Goal: Book appointment/travel/reservation

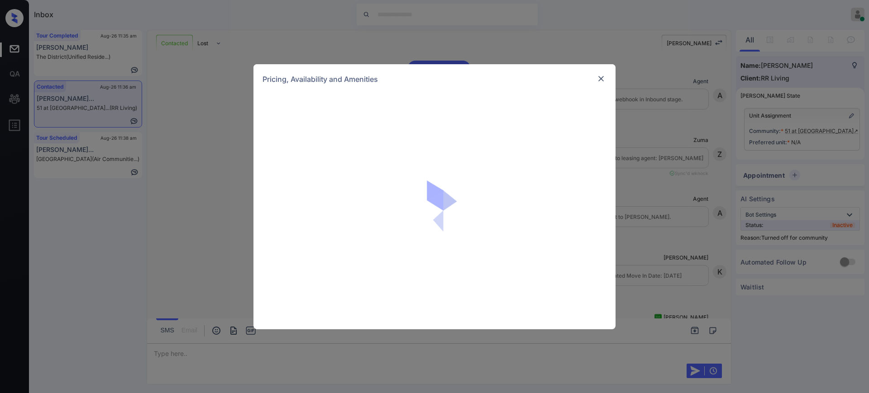
scroll to position [333, 0]
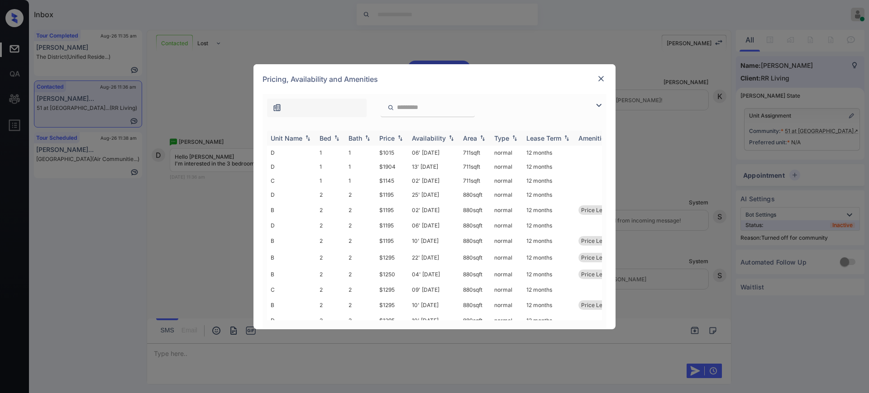
click at [332, 136] on img at bounding box center [336, 138] width 9 height 6
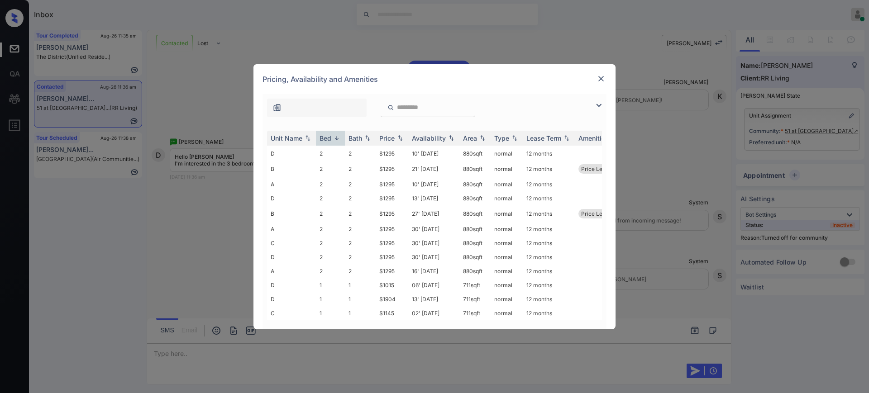
scroll to position [0, 0]
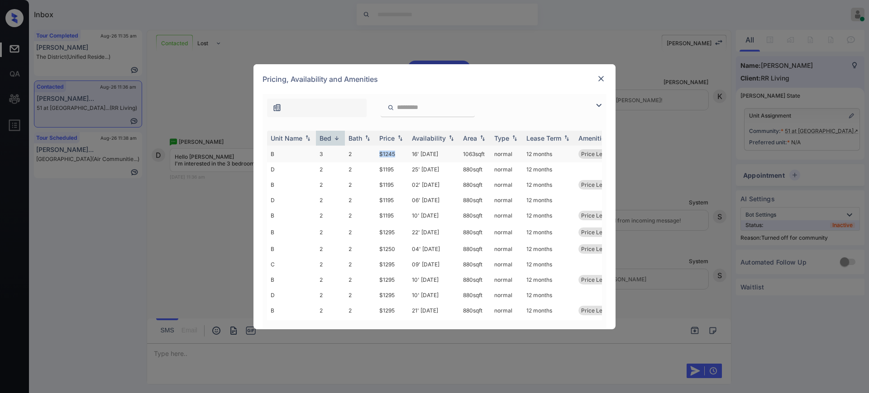
drag, startPoint x: 374, startPoint y: 154, endPoint x: 394, endPoint y: 154, distance: 19.9
click at [394, 154] on tr "B 3 2 $1245 16' Sep 25 1063 sqft normal 12 months Price Leader" at bounding box center [503, 154] width 473 height 17
copy tr "$1245"
click at [597, 78] on img at bounding box center [600, 78] width 9 height 9
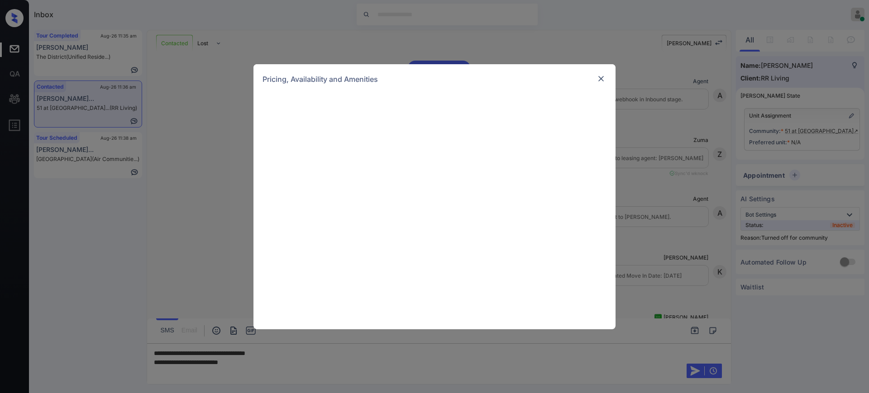
scroll to position [333, 0]
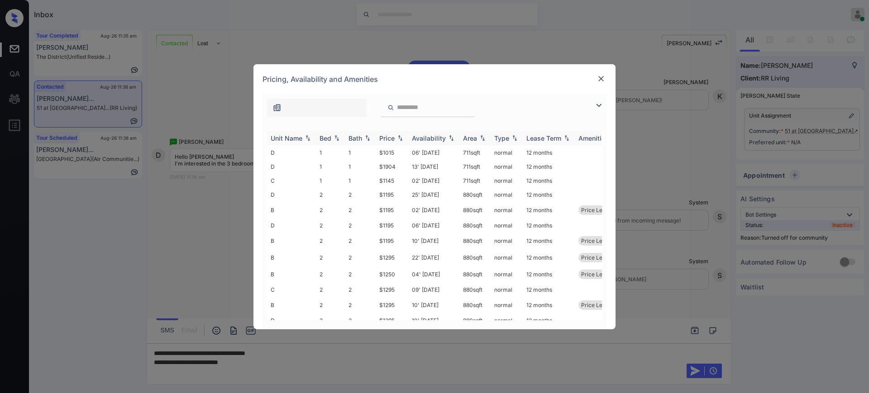
click at [324, 137] on div "Bed" at bounding box center [325, 138] width 12 height 8
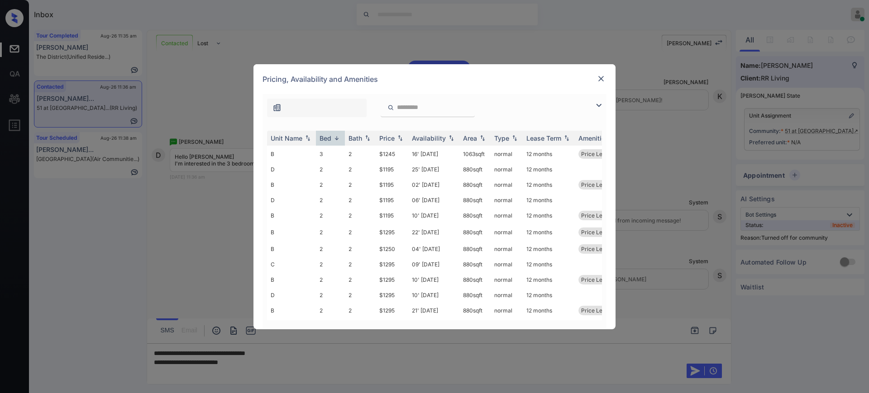
click at [598, 80] on img at bounding box center [600, 78] width 9 height 9
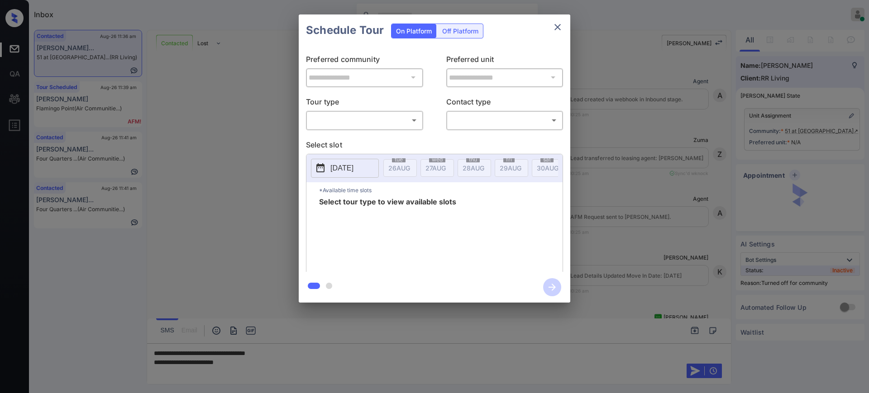
scroll to position [333, 0]
click at [342, 118] on body "Inbox Ajay Kumar Online Set yourself offline Set yourself on break Profile Swit…" at bounding box center [434, 196] width 869 height 393
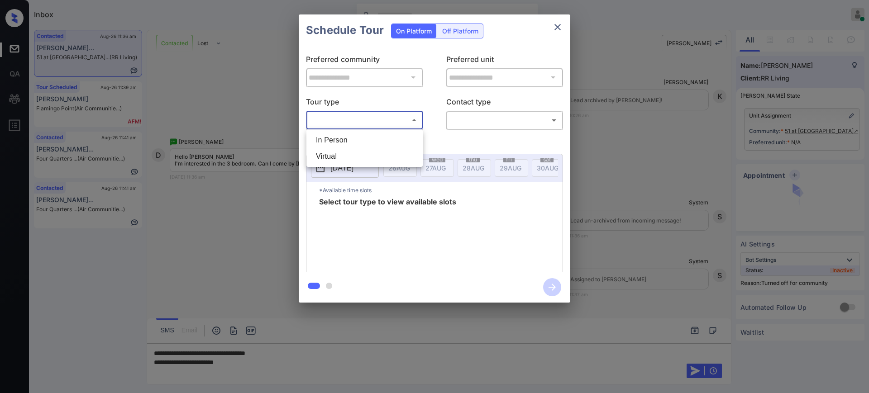
click at [337, 140] on li "In Person" at bounding box center [365, 140] width 112 height 16
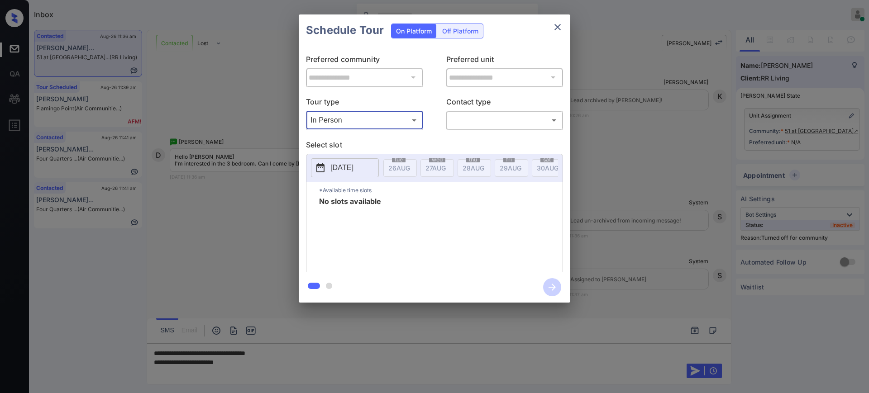
type input "********"
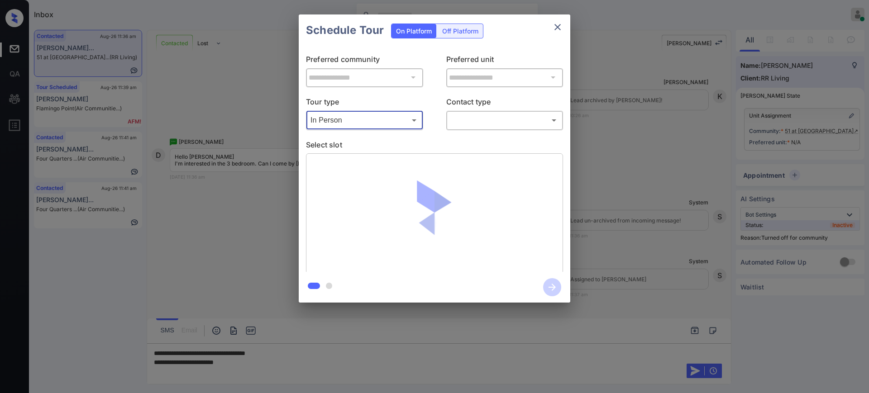
click at [454, 122] on body "Inbox Ajay Kumar Online Set yourself offline Set yourself on break Profile Swit…" at bounding box center [434, 196] width 869 height 393
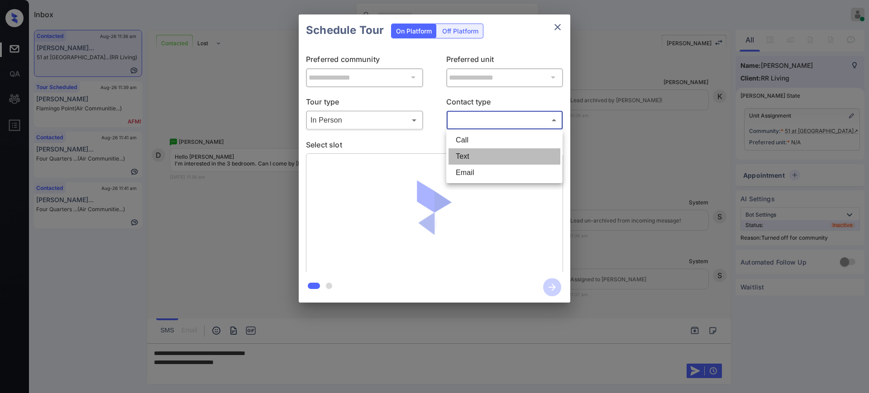
click at [461, 159] on li "Text" at bounding box center [504, 156] width 112 height 16
type input "****"
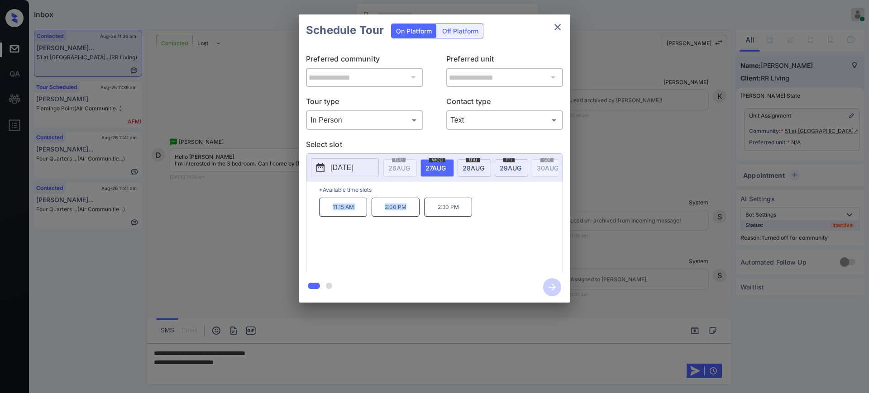
drag, startPoint x: 327, startPoint y: 214, endPoint x: 424, endPoint y: 211, distance: 97.3
click at [415, 211] on div "11:15 AM 2:00 PM 2:30 PM" at bounding box center [440, 234] width 243 height 72
copy div "11:15 AM 2:00 PM"
click at [553, 29] on icon "close" at bounding box center [557, 27] width 11 height 11
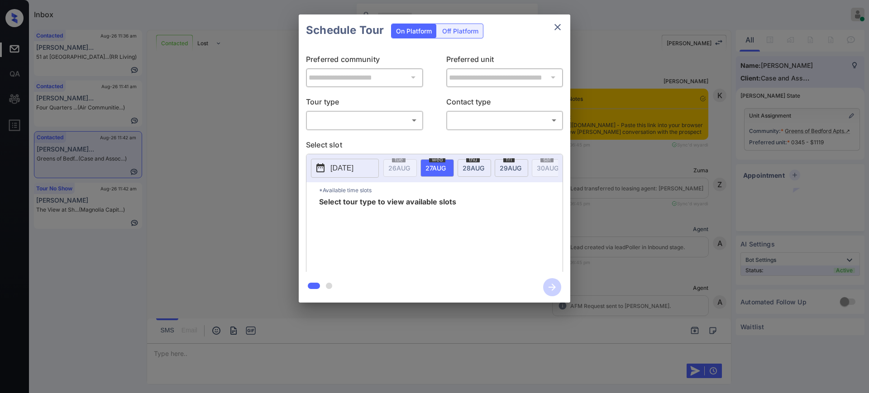
scroll to position [2231, 0]
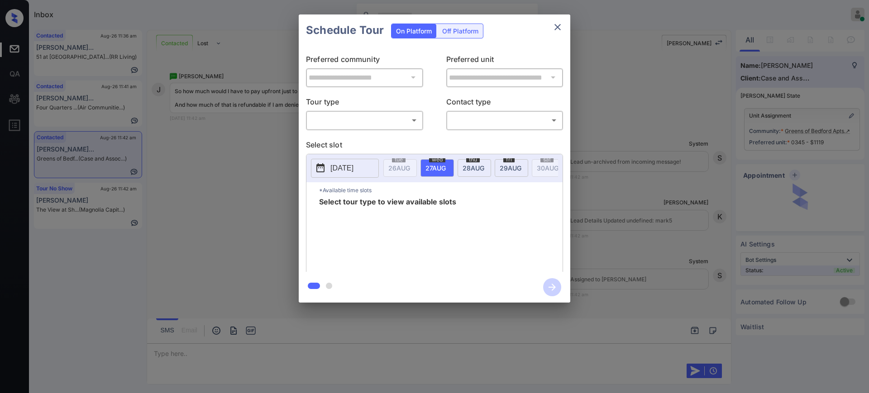
click at [340, 122] on body "Inbox Ajay Kumar Online Set yourself offline Set yourself on break Profile Swit…" at bounding box center [434, 196] width 869 height 393
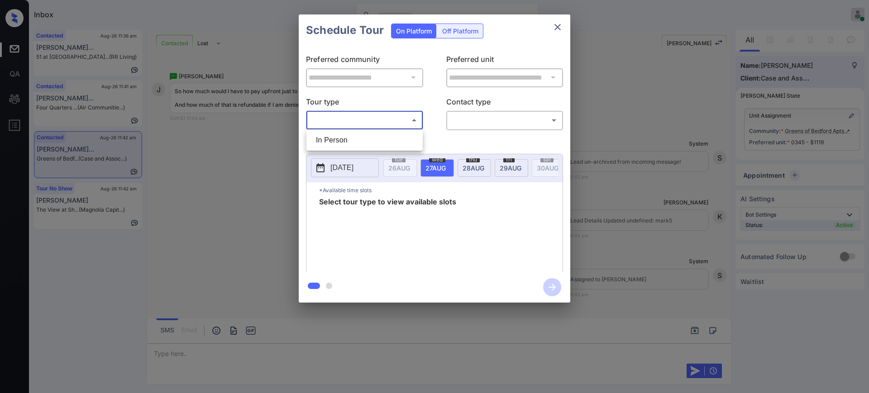
drag, startPoint x: 337, startPoint y: 144, endPoint x: 376, endPoint y: 141, distance: 39.5
click at [338, 144] on li "In Person" at bounding box center [365, 140] width 112 height 16
type input "********"
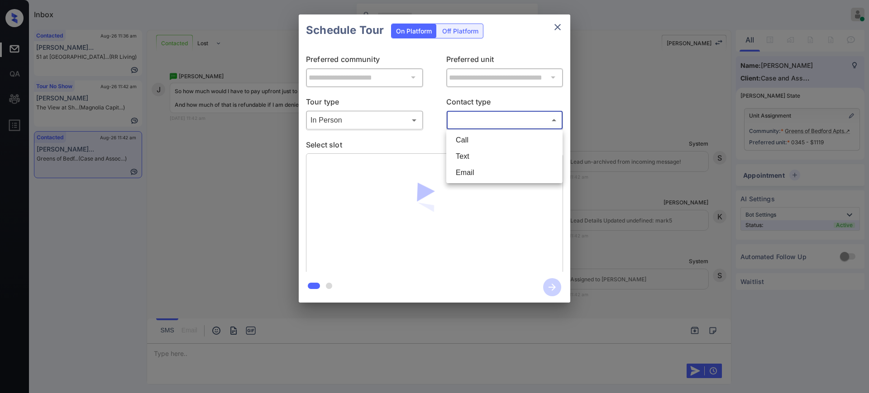
click at [470, 123] on body "Inbox Ajay Kumar Online Set yourself offline Set yourself on break Profile Swit…" at bounding box center [434, 196] width 869 height 393
click at [460, 158] on li "Text" at bounding box center [504, 156] width 112 height 16
type input "****"
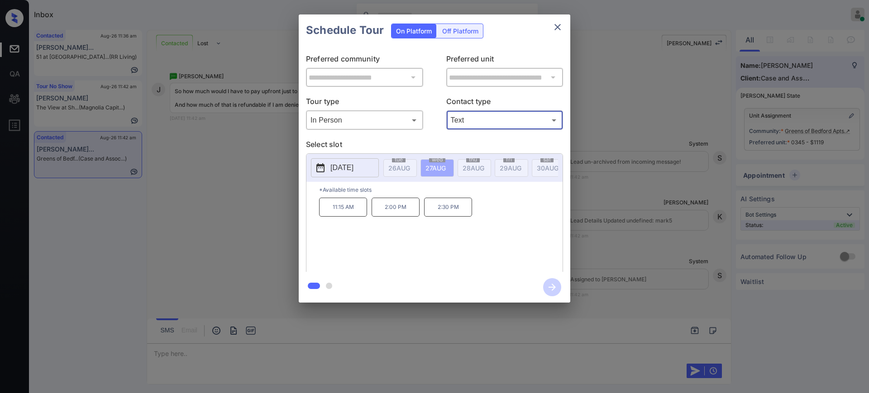
click at [349, 162] on p "2025-08-27" at bounding box center [341, 167] width 23 height 11
click at [613, 203] on div "**********" at bounding box center [434, 158] width 869 height 317
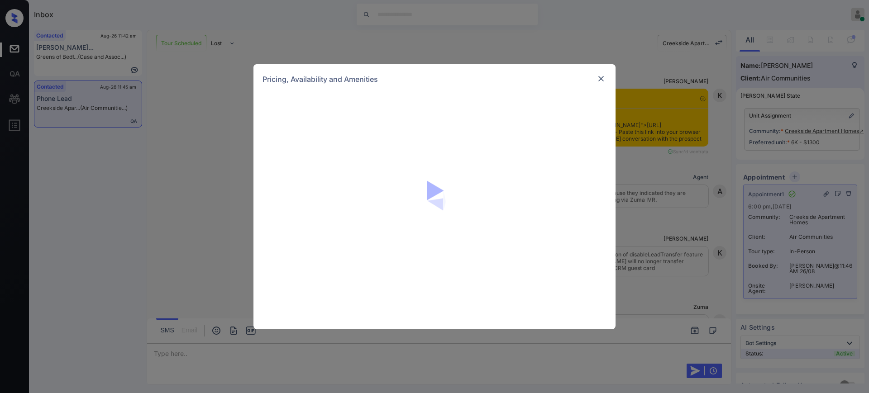
scroll to position [1088, 0]
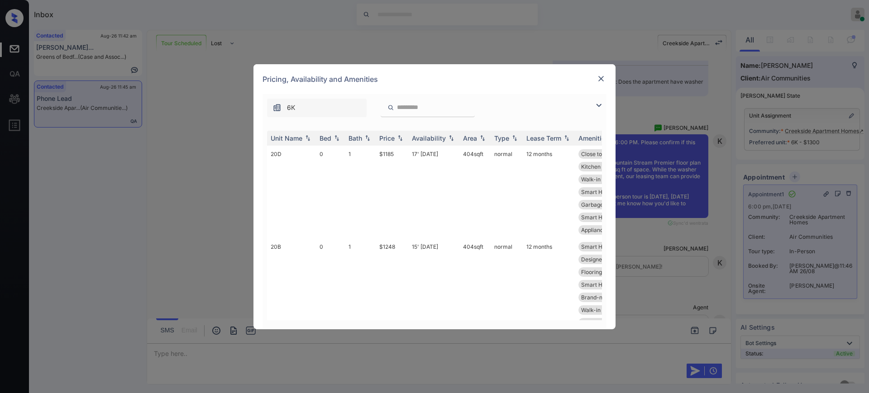
click at [598, 76] on img at bounding box center [600, 78] width 9 height 9
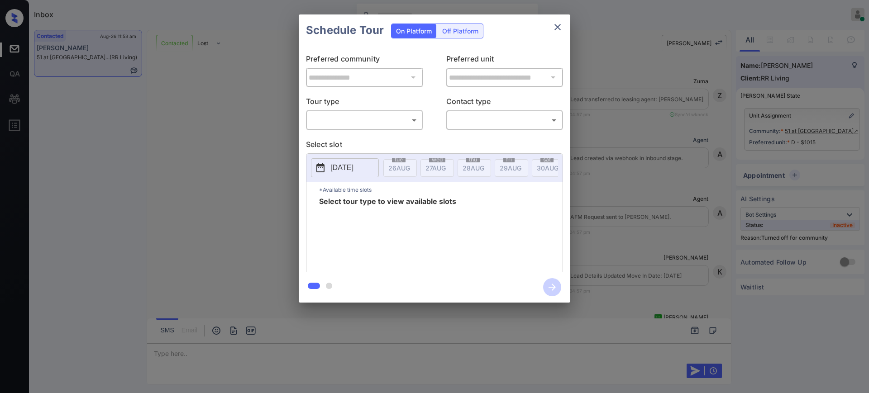
click at [352, 124] on body "Inbox Ajay Kumar Online Set yourself offline Set yourself on break Profile Swit…" at bounding box center [434, 196] width 869 height 393
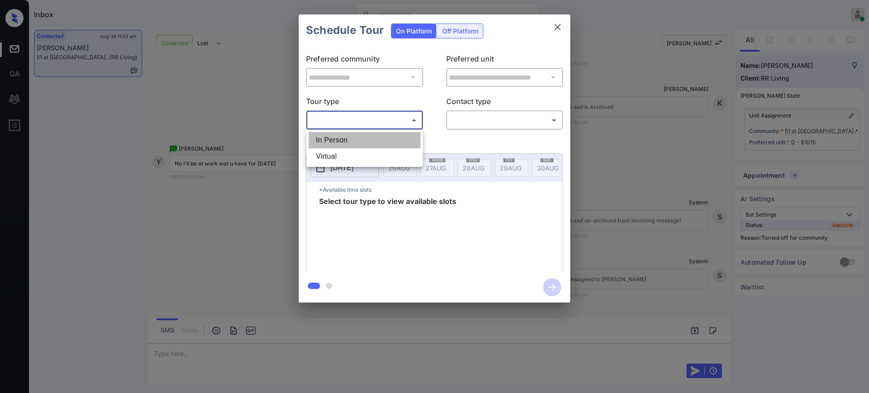
click at [346, 142] on li "In Person" at bounding box center [365, 140] width 112 height 16
type input "********"
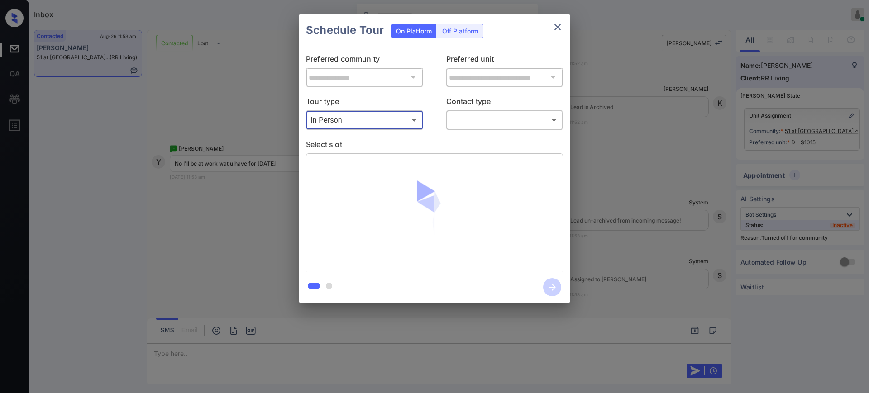
click at [461, 114] on body "Inbox Ajay Kumar Online Set yourself offline Set yourself on break Profile Swit…" at bounding box center [434, 196] width 869 height 393
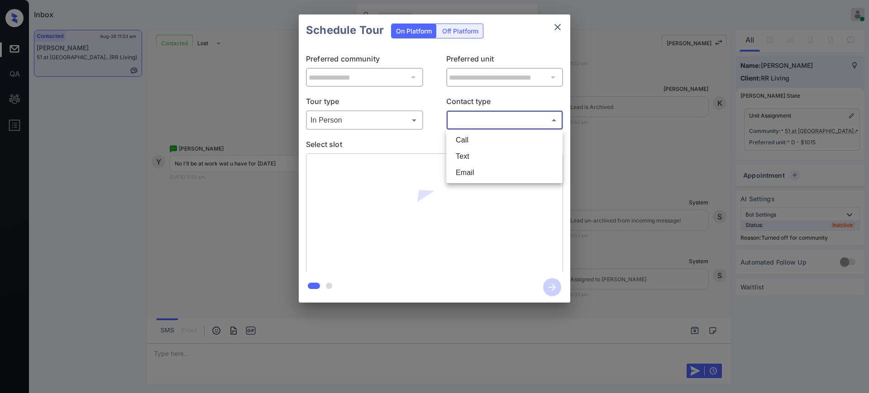
click at [460, 153] on li "Text" at bounding box center [504, 156] width 112 height 16
type input "****"
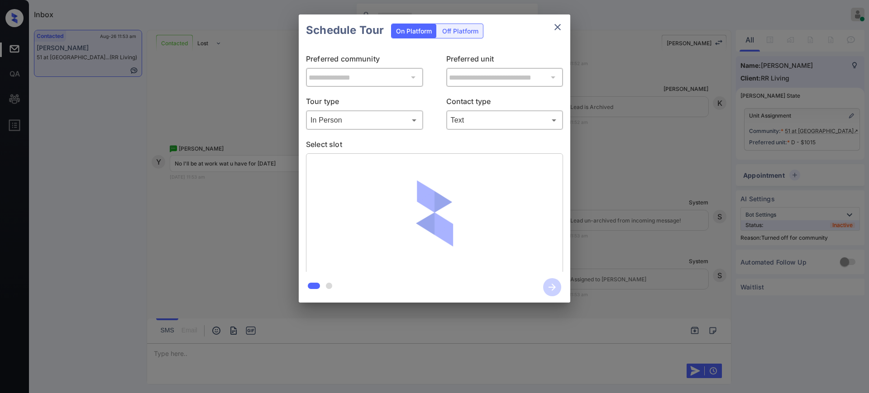
click at [342, 168] on div at bounding box center [434, 213] width 257 height 121
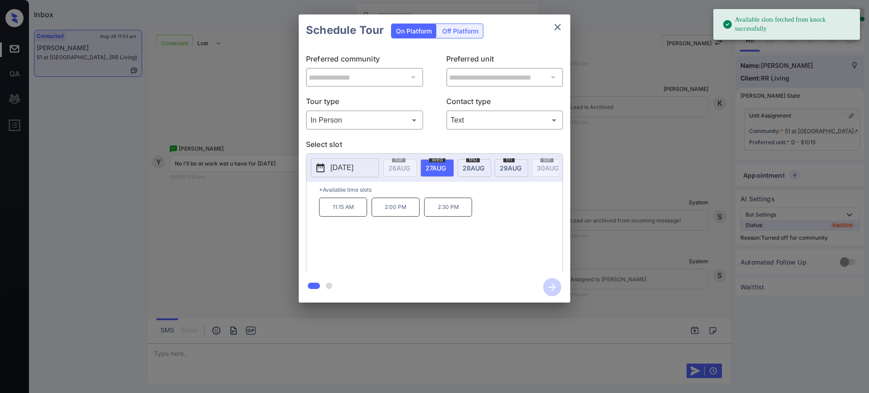
click at [342, 168] on p "[DATE]" at bounding box center [341, 167] width 23 height 11
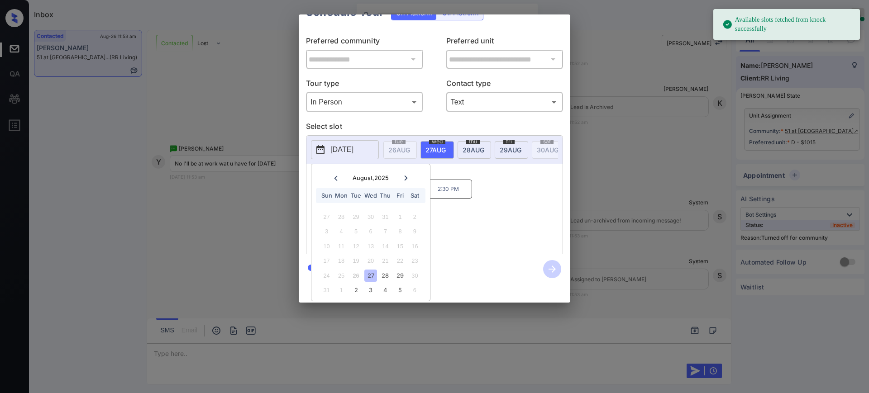
scroll to position [28, 0]
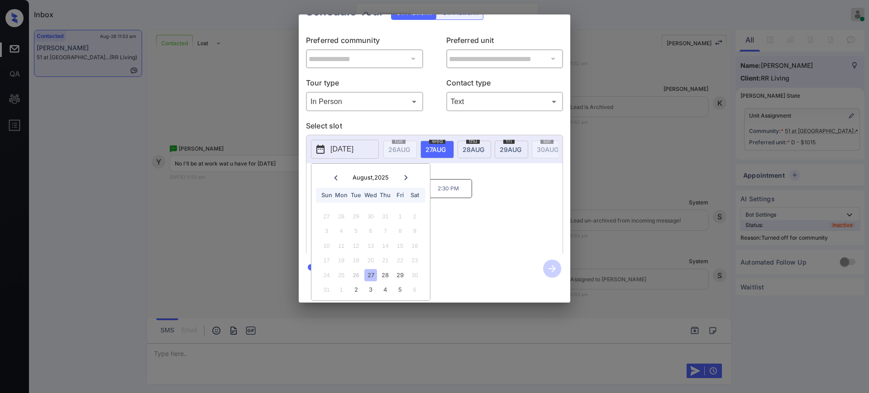
click at [404, 172] on div at bounding box center [405, 177] width 12 height 11
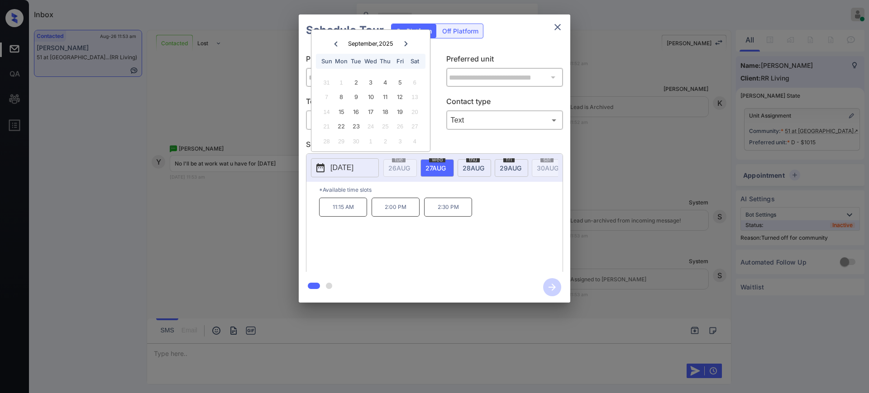
scroll to position [0, 0]
click at [337, 46] on div at bounding box center [335, 43] width 12 height 11
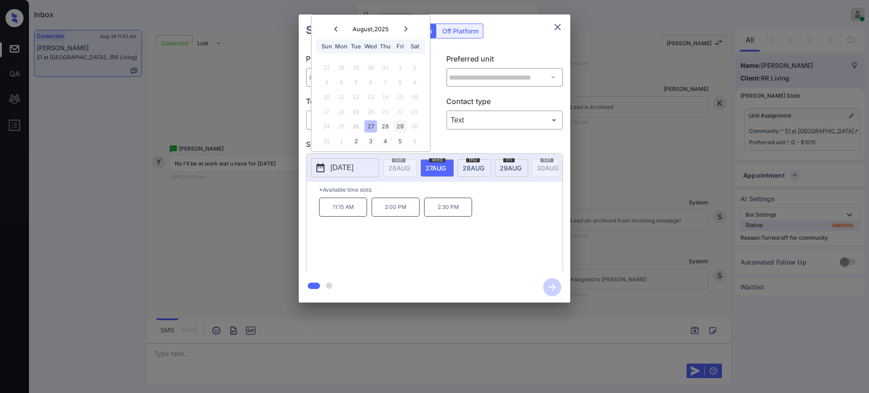
click at [398, 128] on div "29" at bounding box center [400, 126] width 12 height 12
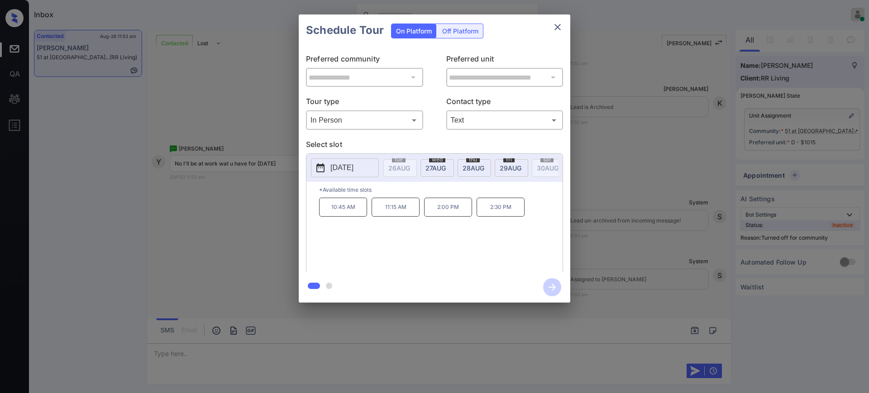
click at [601, 162] on div "**********" at bounding box center [434, 158] width 869 height 317
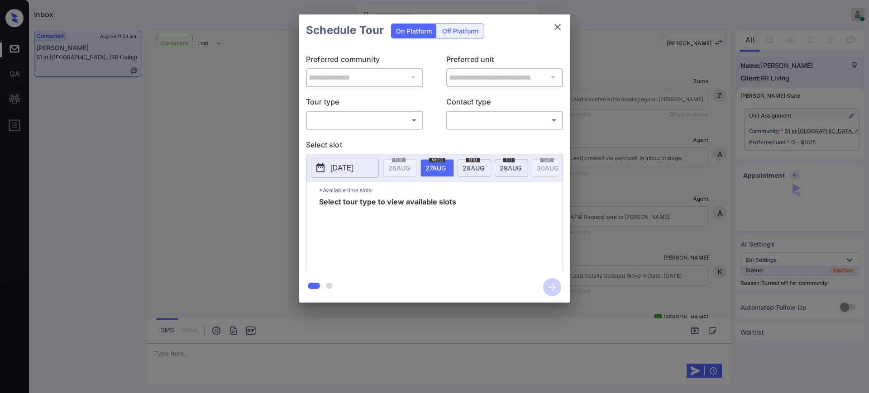
scroll to position [1920, 0]
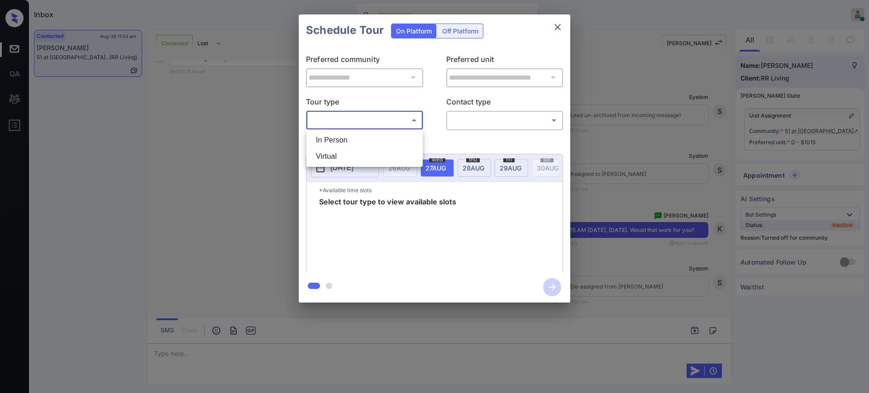
drag, startPoint x: 382, startPoint y: 120, endPoint x: 370, endPoint y: 134, distance: 18.9
click at [382, 119] on body "Inbox Ajay Kumar Online Set yourself offline Set yourself on break Profile Swit…" at bounding box center [434, 196] width 869 height 393
drag, startPoint x: 370, startPoint y: 134, endPoint x: 471, endPoint y: 118, distance: 101.8
click at [370, 135] on li "In Person" at bounding box center [365, 140] width 112 height 16
type input "********"
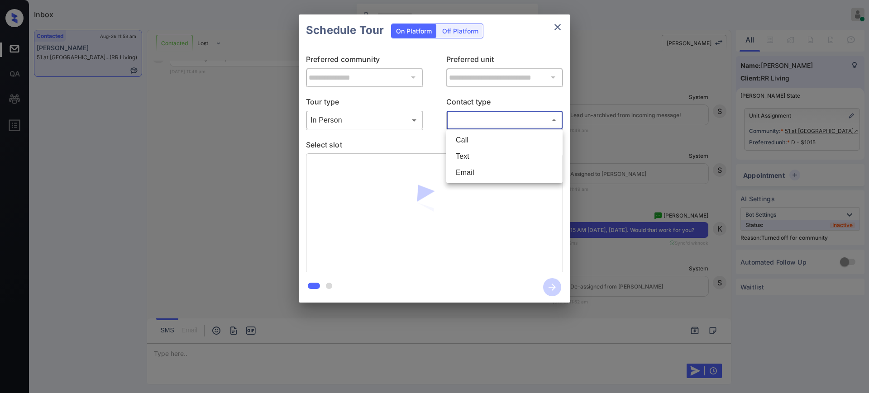
click at [470, 121] on body "Inbox Ajay Kumar Online Set yourself offline Set yourself on break Profile Swit…" at bounding box center [434, 196] width 869 height 393
click at [466, 158] on li "Text" at bounding box center [504, 156] width 112 height 16
type input "****"
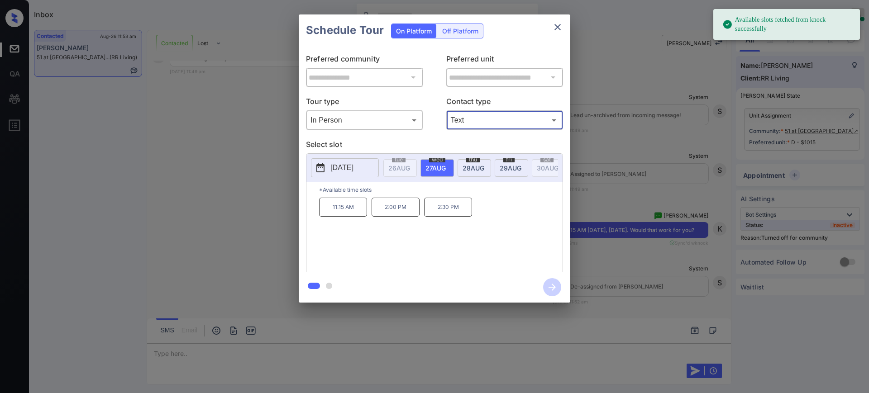
click at [498, 166] on div "fri 29 AUG" at bounding box center [511, 168] width 33 height 18
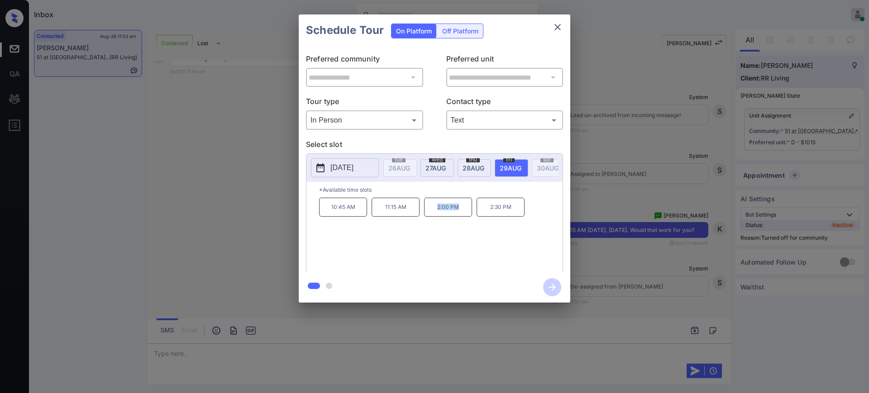
drag, startPoint x: 439, startPoint y: 212, endPoint x: 465, endPoint y: 214, distance: 26.4
click at [465, 214] on p "2:00 PM" at bounding box center [448, 207] width 48 height 19
copy p "2:00 PM"
click at [558, 29] on icon "close" at bounding box center [557, 27] width 11 height 11
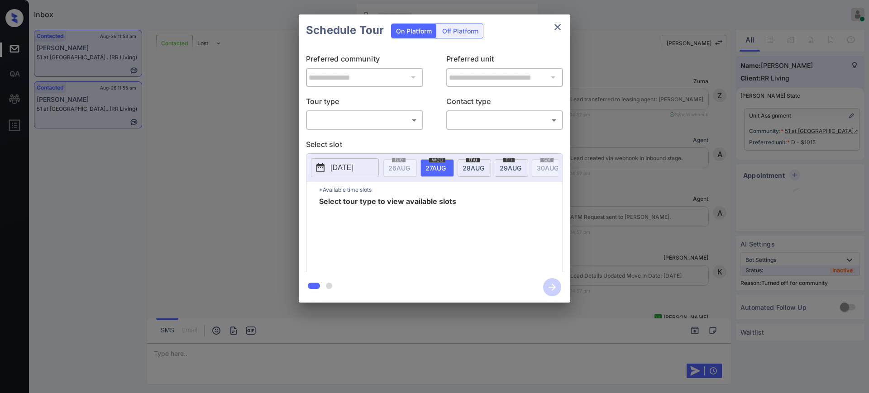
scroll to position [2678, 0]
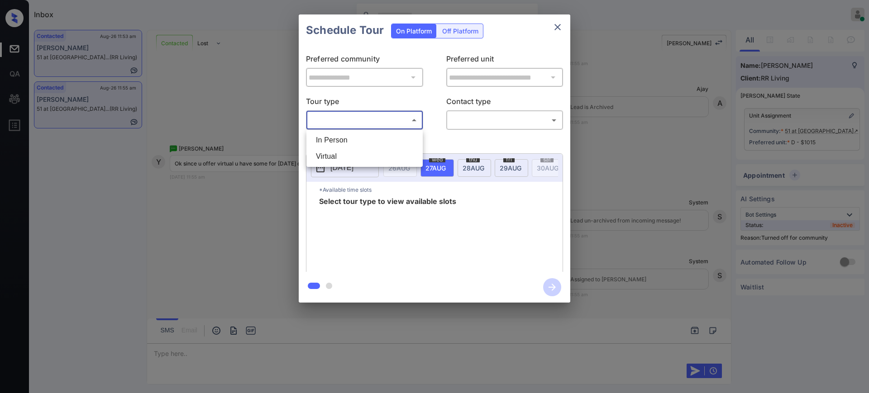
drag, startPoint x: 0, startPoint y: 0, endPoint x: 405, endPoint y: 129, distance: 425.0
click at [381, 119] on body "Inbox [PERSON_NAME] Online Set yourself offline Set yourself on break Profile S…" at bounding box center [434, 196] width 869 height 393
click at [345, 154] on li "Virtual" at bounding box center [365, 156] width 112 height 16
type input "*******"
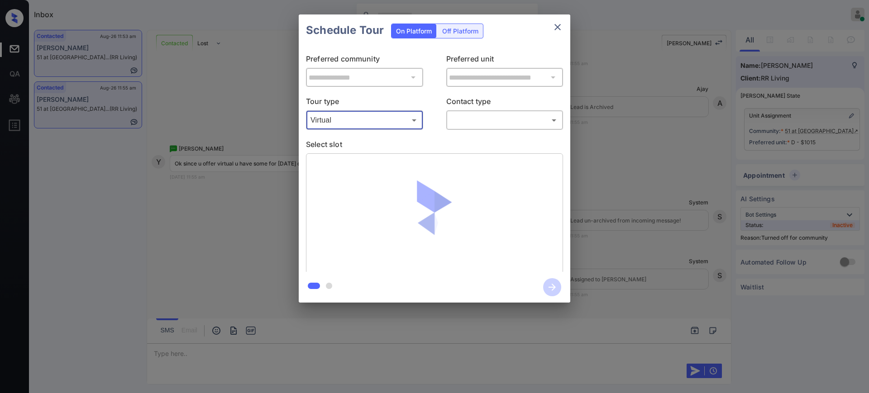
click at [475, 121] on body "Inbox [PERSON_NAME] Online Set yourself offline Set yourself on break Profile S…" at bounding box center [434, 196] width 869 height 393
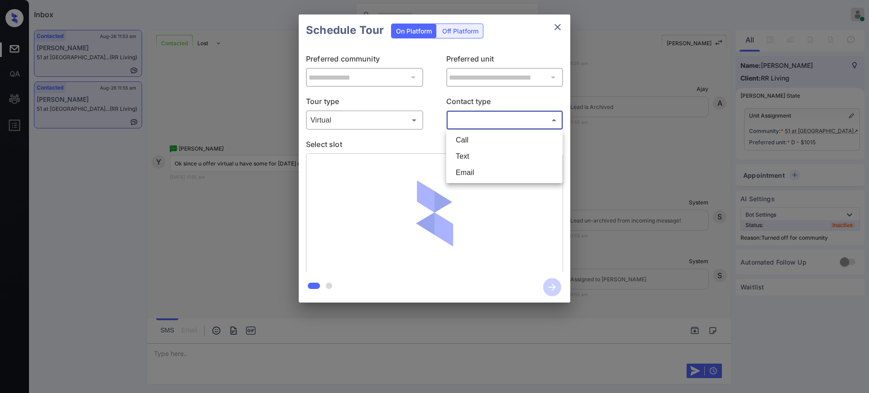
click at [465, 154] on li "Text" at bounding box center [504, 156] width 112 height 16
type input "****"
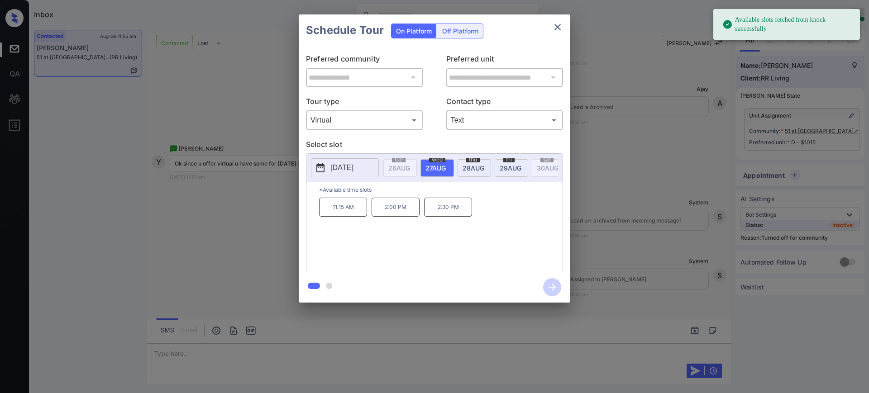
click at [432, 175] on div "wed 27 AUG" at bounding box center [436, 168] width 33 height 18
click at [432, 172] on div "wed 27 AUG" at bounding box center [436, 168] width 33 height 18
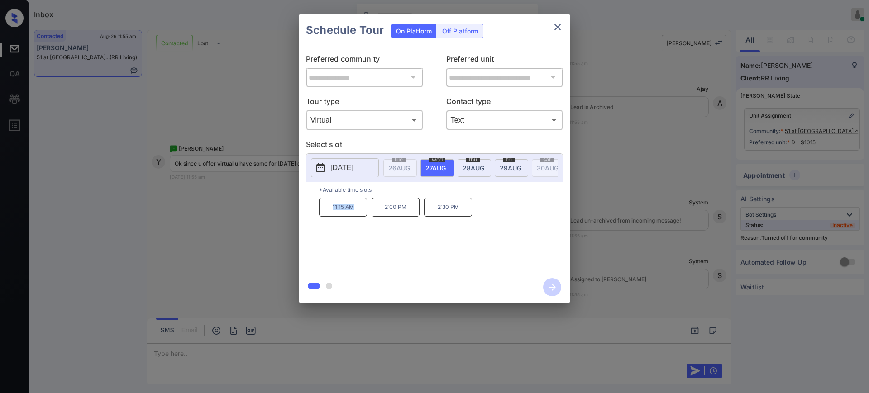
drag, startPoint x: 327, startPoint y: 214, endPoint x: 359, endPoint y: 217, distance: 32.3
click at [358, 217] on p "11:15 AM" at bounding box center [343, 207] width 48 height 19
copy p "11:15 AM"
click at [556, 28] on icon "close" at bounding box center [557, 27] width 6 height 6
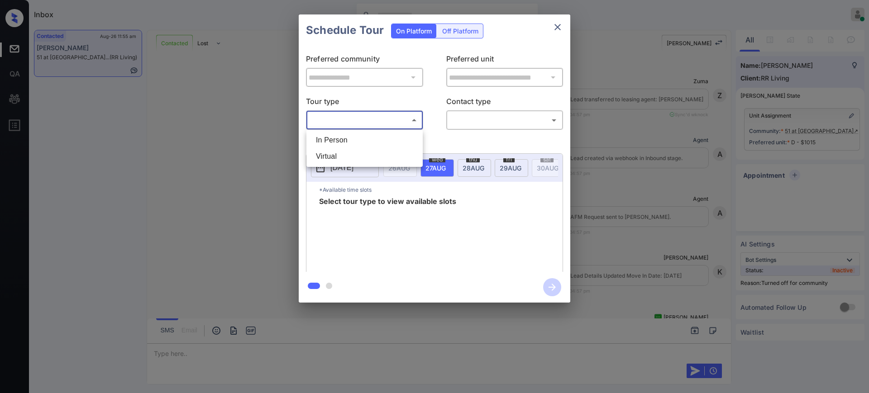
scroll to position [3098, 0]
click at [596, 147] on div at bounding box center [434, 196] width 869 height 393
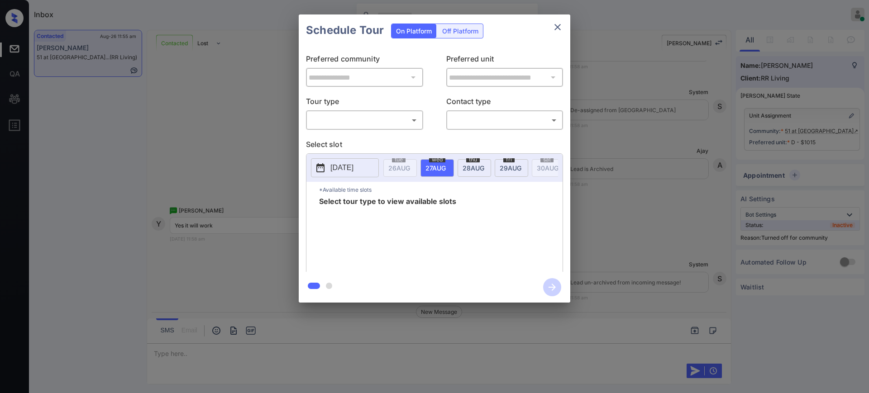
click at [625, 224] on div "**********" at bounding box center [434, 158] width 869 height 317
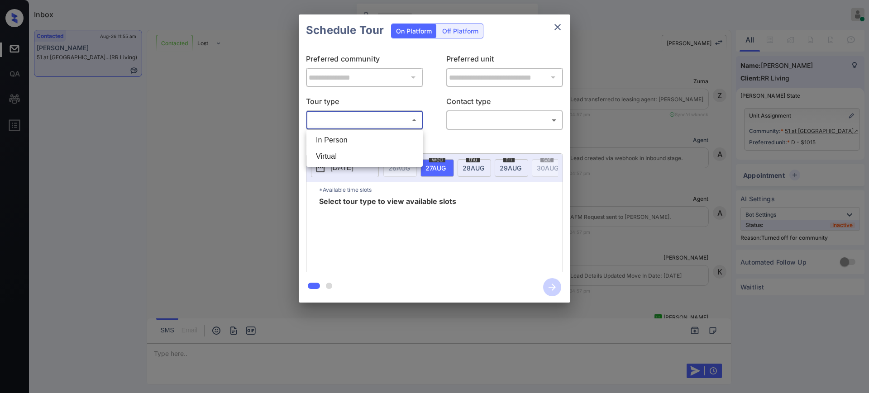
scroll to position [3276, 0]
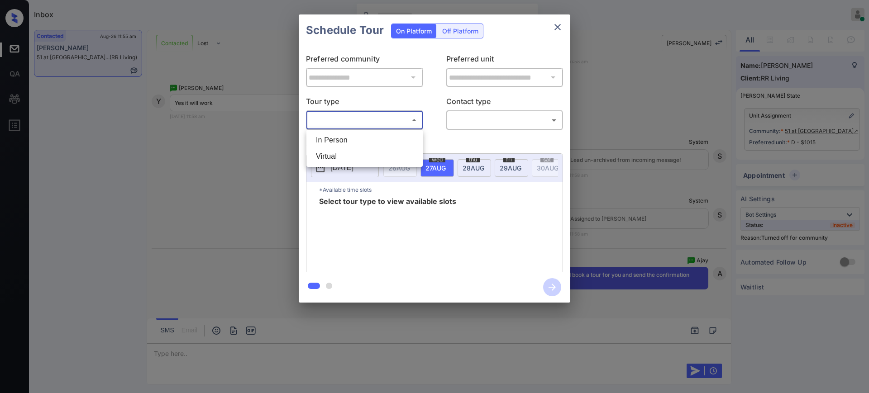
click at [338, 153] on li "Virtual" at bounding box center [365, 156] width 112 height 16
type input "*******"
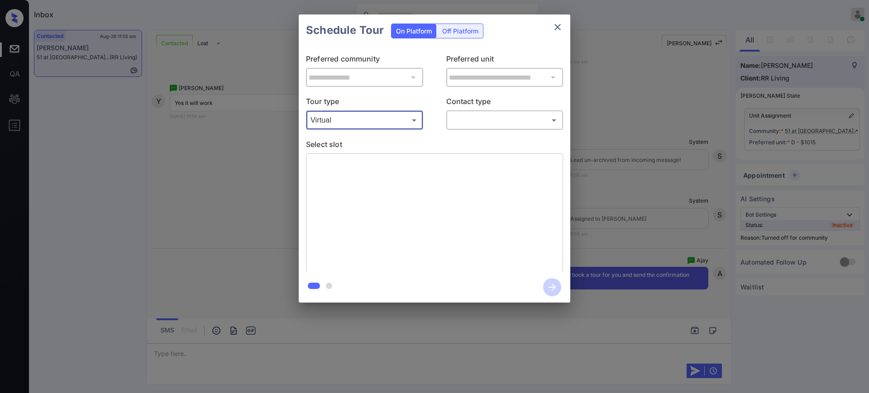
click at [468, 115] on body "Inbox Ajay Kumar Online Set yourself offline Set yourself on break Profile Swit…" at bounding box center [434, 196] width 869 height 393
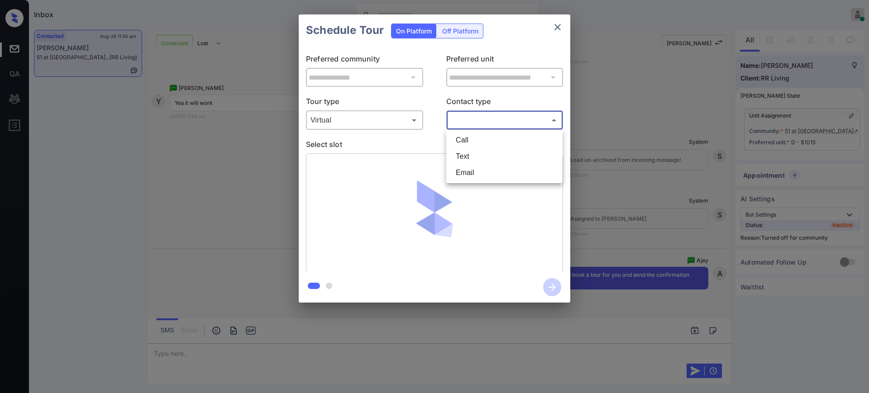
click at [465, 156] on li "Text" at bounding box center [504, 156] width 112 height 16
type input "****"
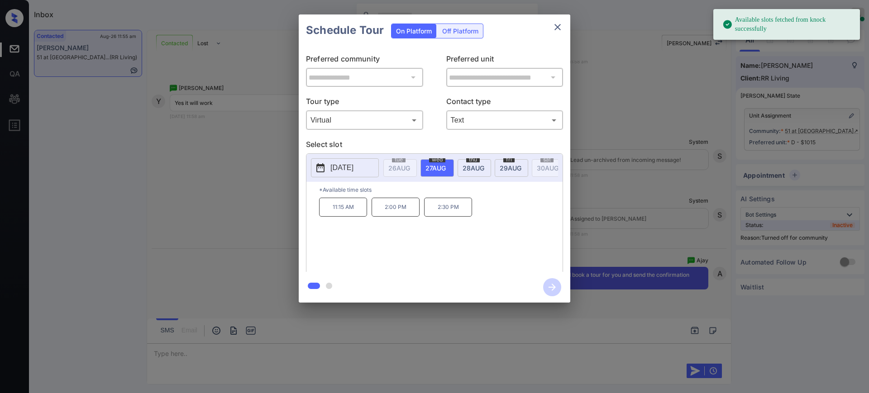
click at [431, 165] on span "27 AUG" at bounding box center [435, 168] width 20 height 8
click at [350, 217] on p "11:15 AM" at bounding box center [343, 207] width 48 height 19
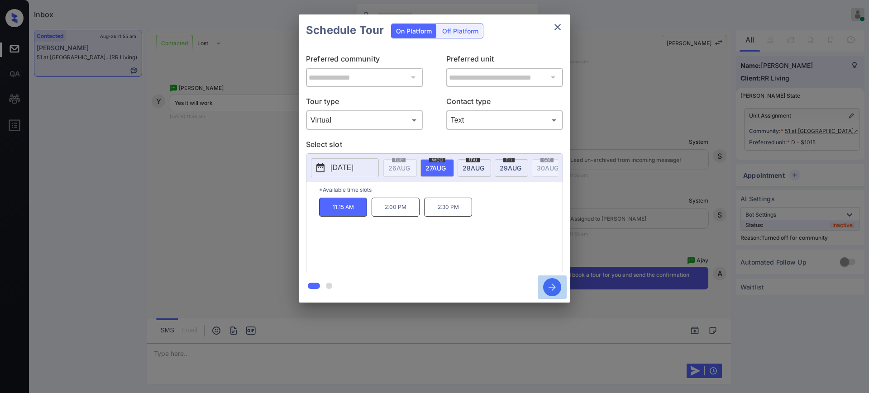
click at [554, 285] on icon "button" at bounding box center [552, 287] width 18 height 18
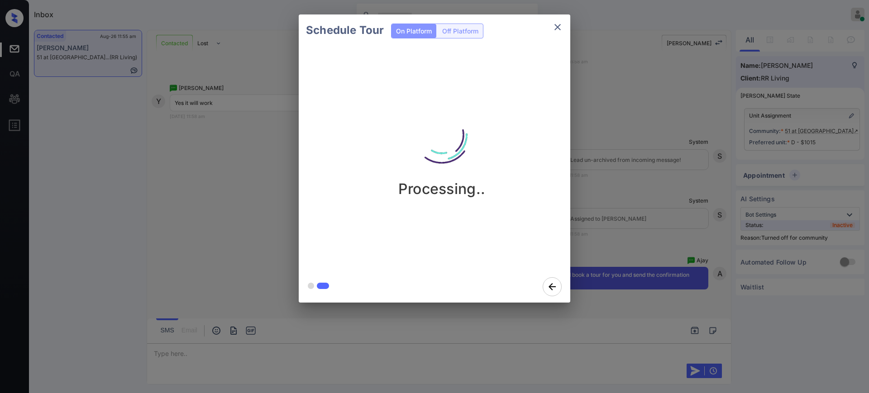
click at [629, 221] on div "Schedule Tour On Platform Off Platform Processing.." at bounding box center [434, 158] width 869 height 317
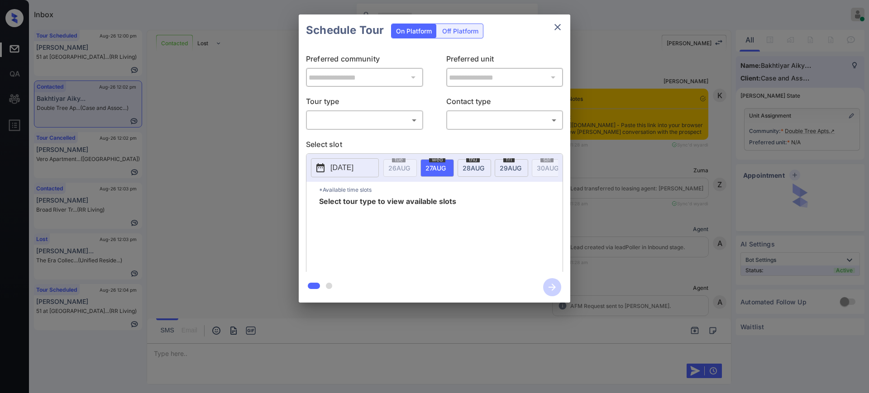
scroll to position [1131, 0]
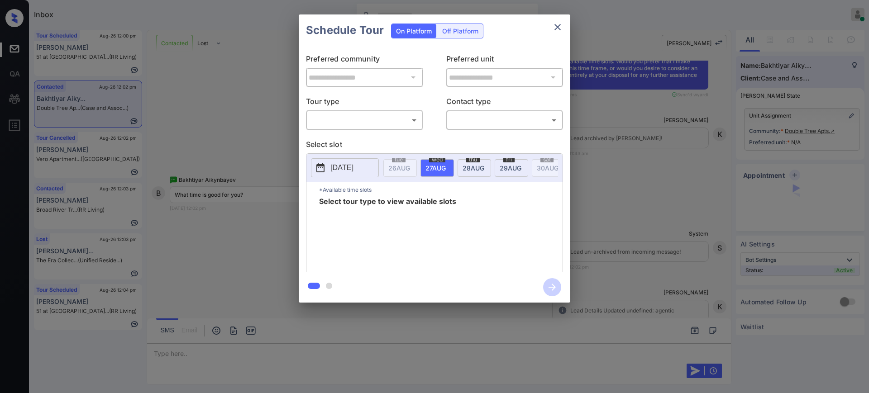
click at [383, 108] on p "Tour type" at bounding box center [364, 103] width 117 height 14
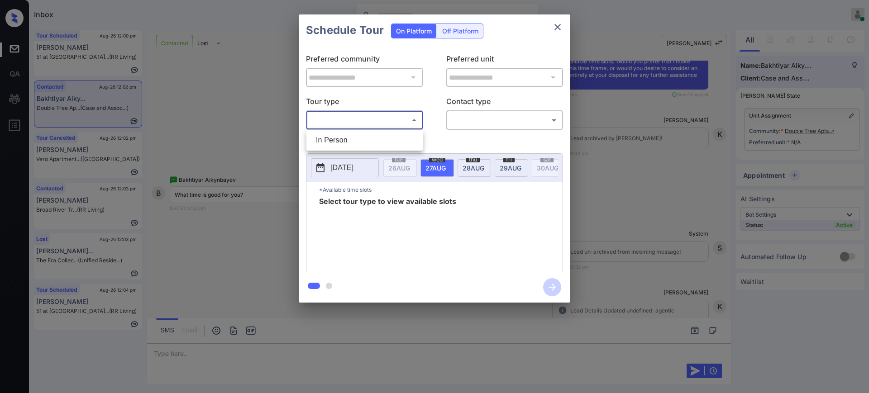
click at [375, 118] on body "Inbox Ajay Kumar Online Set yourself offline Set yourself on break Profile Swit…" at bounding box center [434, 196] width 869 height 393
click at [372, 135] on li "In Person" at bounding box center [365, 140] width 112 height 16
type input "********"
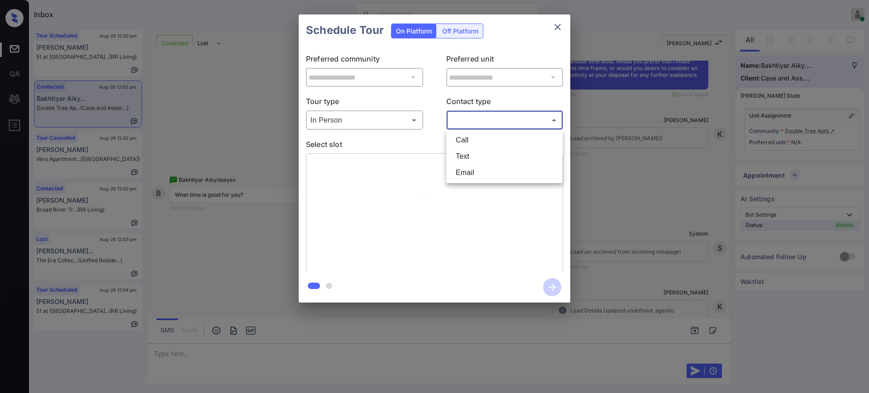
click at [475, 120] on body "Inbox Ajay Kumar Online Set yourself offline Set yourself on break Profile Swit…" at bounding box center [434, 196] width 869 height 393
click at [461, 163] on li "Text" at bounding box center [504, 156] width 112 height 16
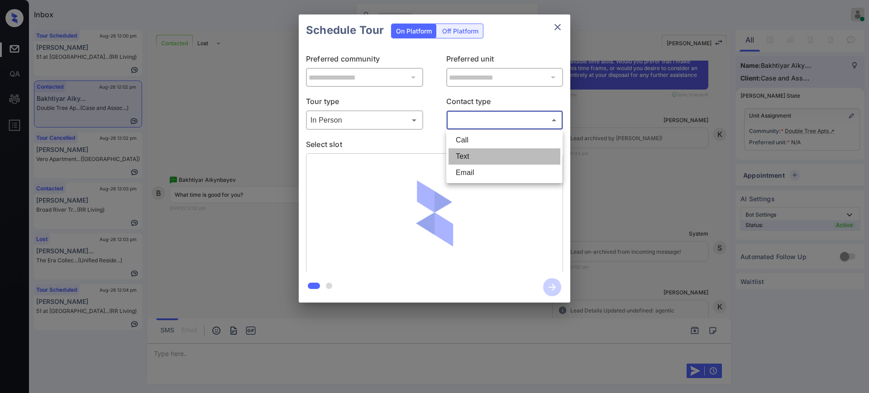
type input "****"
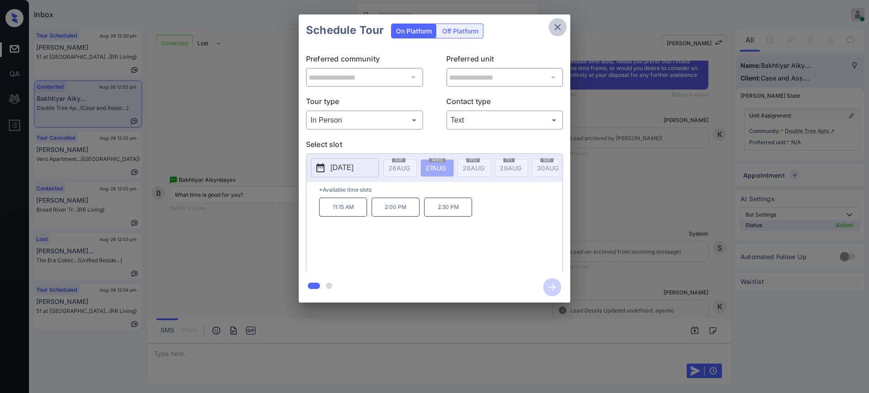
click at [556, 29] on icon "close" at bounding box center [557, 27] width 11 height 11
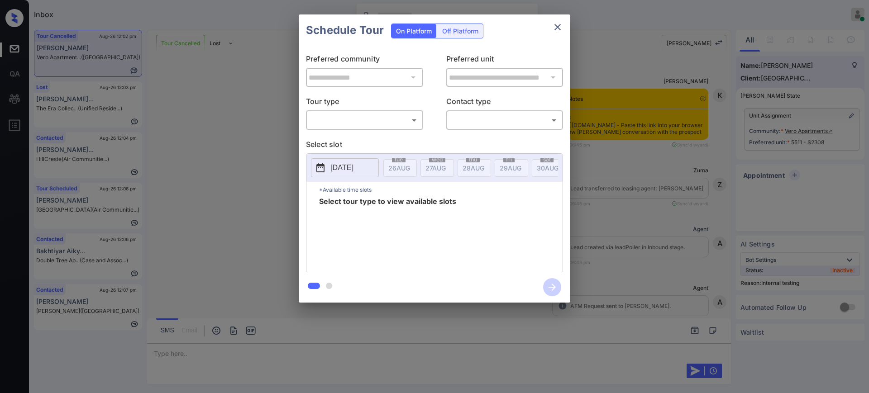
scroll to position [3704, 0]
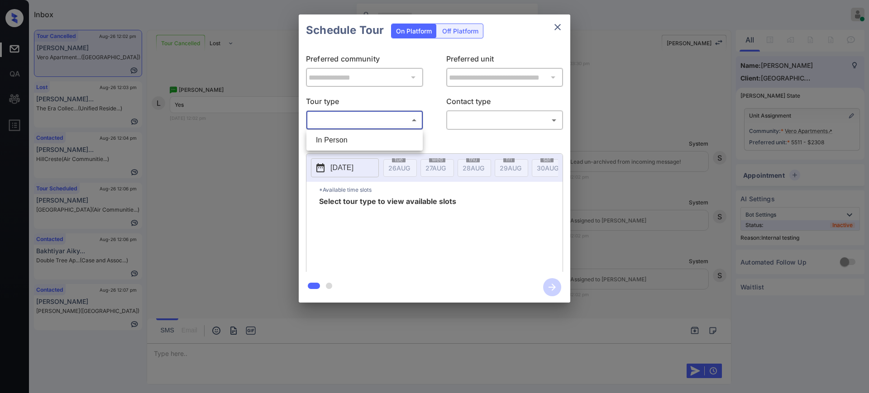
click at [342, 119] on body "Inbox Ajay Kumar Online Set yourself offline Set yourself on break Profile Swit…" at bounding box center [434, 196] width 869 height 393
click at [339, 146] on li "In Person" at bounding box center [365, 140] width 112 height 16
type input "********"
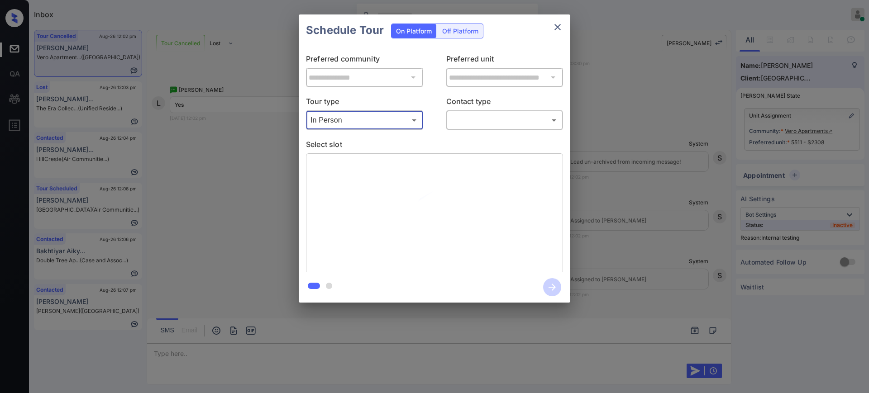
click at [490, 119] on body "Inbox Ajay Kumar Online Set yourself offline Set yourself on break Profile Swit…" at bounding box center [434, 196] width 869 height 393
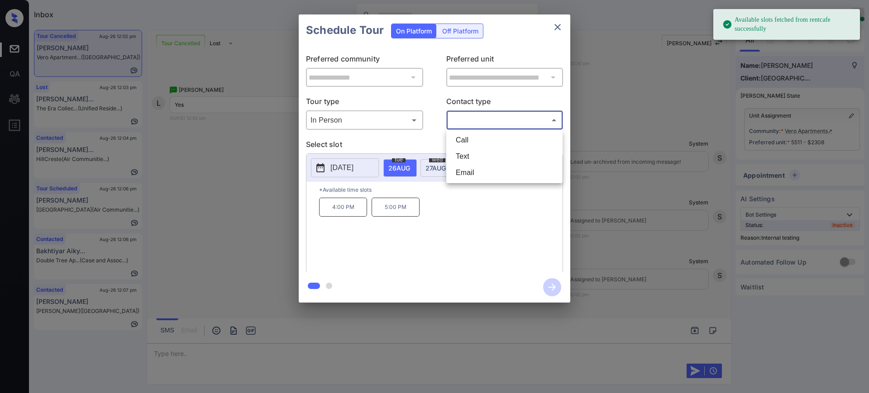
click at [468, 154] on li "Text" at bounding box center [504, 156] width 112 height 16
type input "****"
click at [352, 168] on p "[DATE]" at bounding box center [341, 167] width 23 height 11
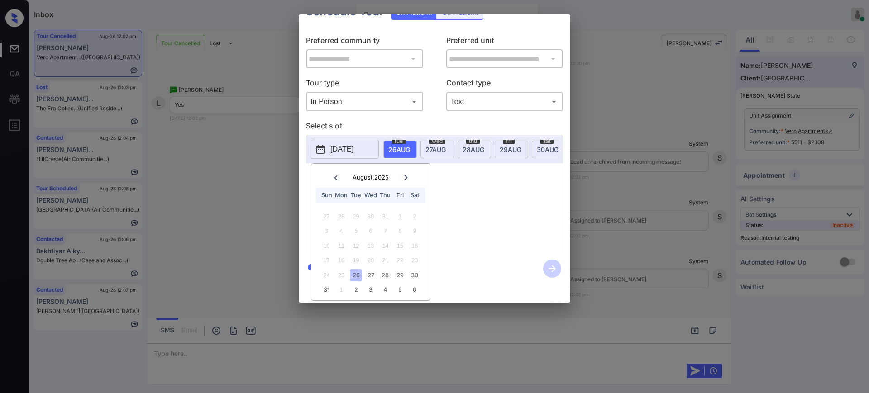
scroll to position [0, 0]
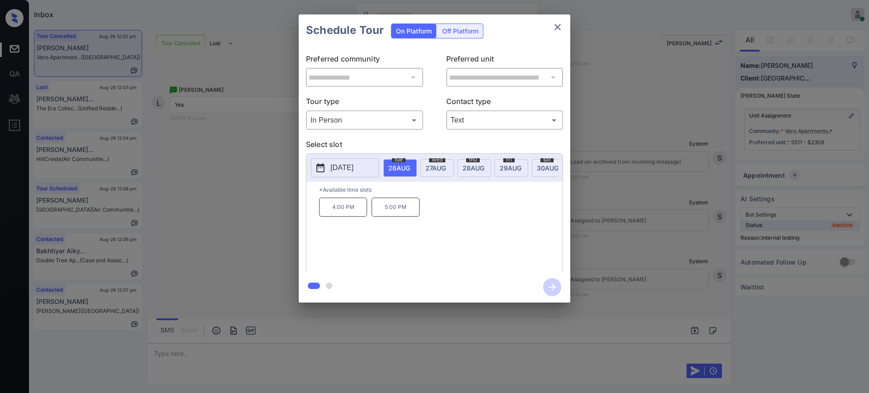
click at [603, 238] on div "**********" at bounding box center [434, 158] width 869 height 317
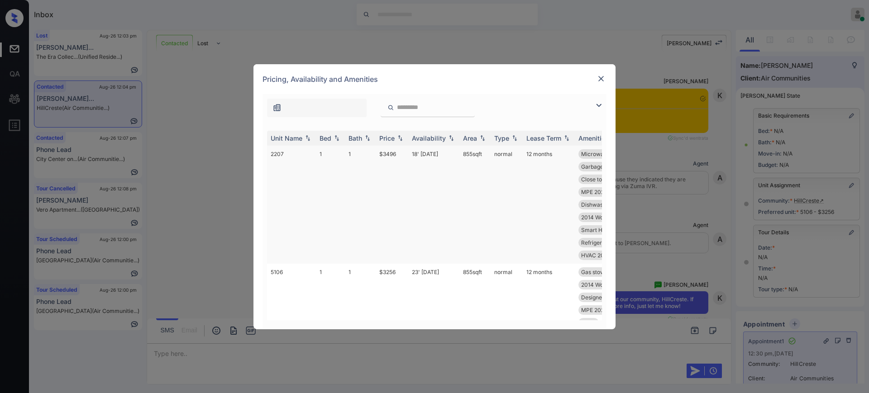
scroll to position [5343, 0]
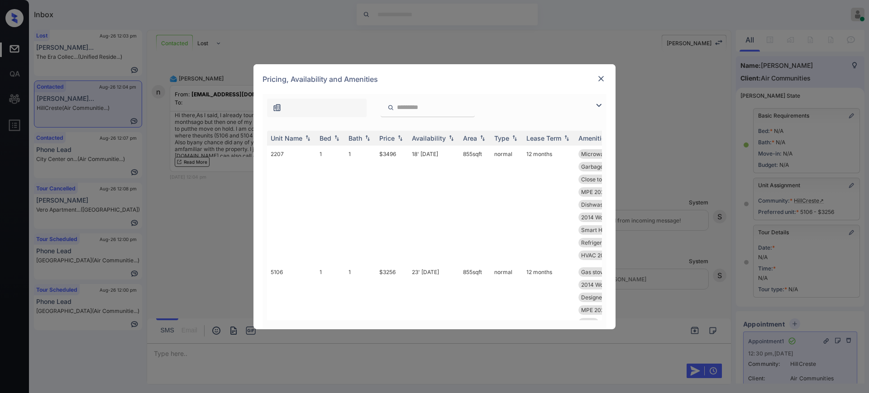
click at [409, 109] on input "search" at bounding box center [433, 108] width 74 height 8
paste input "****"
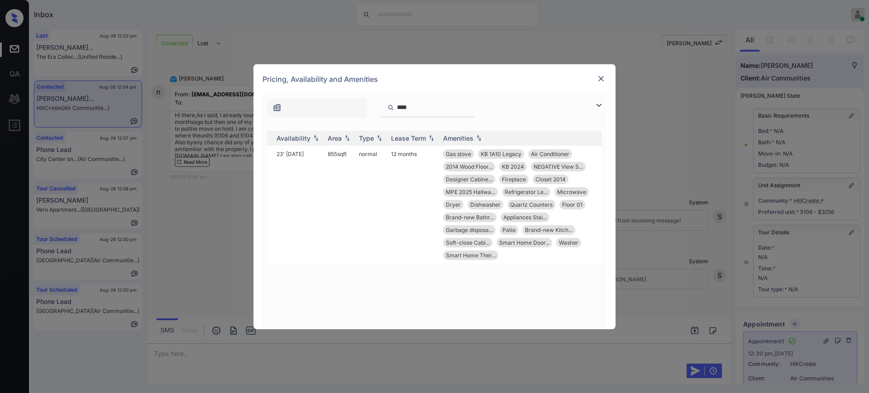
scroll to position [0, 138]
type input "****"
click at [599, 79] on img at bounding box center [600, 78] width 9 height 9
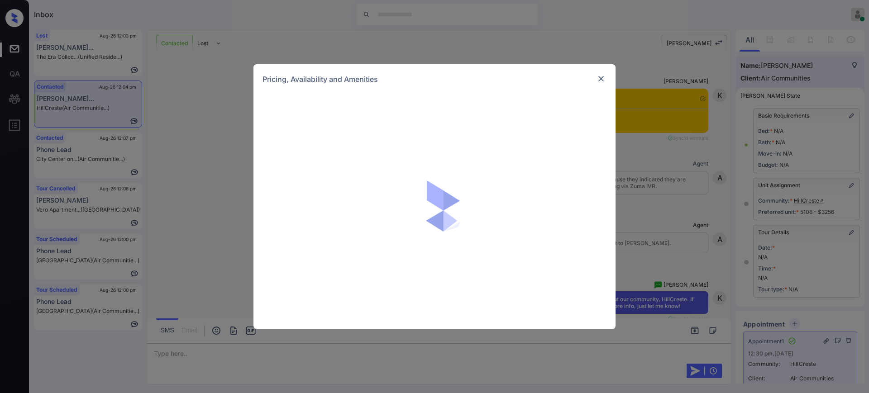
scroll to position [5343, 0]
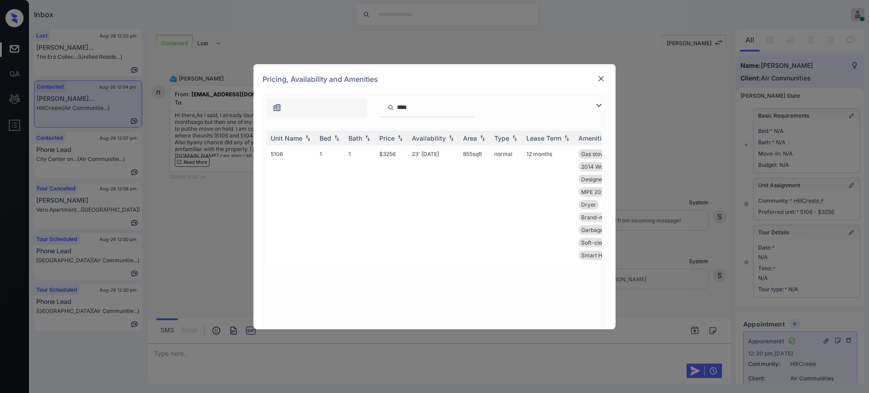
drag, startPoint x: 427, startPoint y: 103, endPoint x: 374, endPoint y: 105, distance: 53.0
click at [374, 105] on div "****" at bounding box center [366, 108] width 208 height 19
paste input "search"
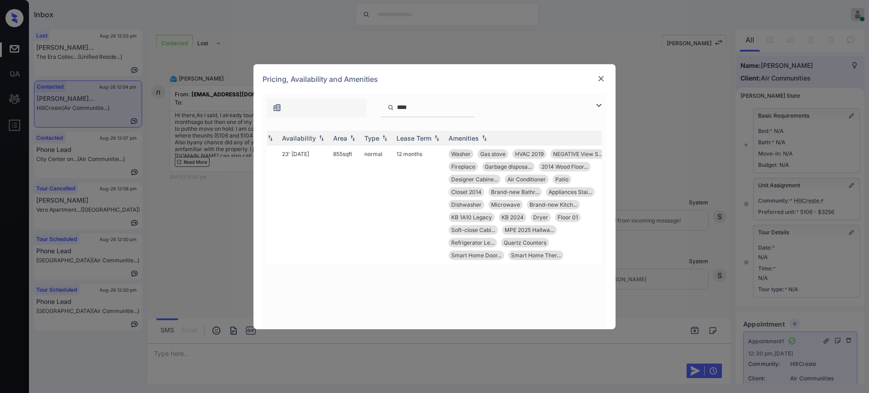
scroll to position [0, 138]
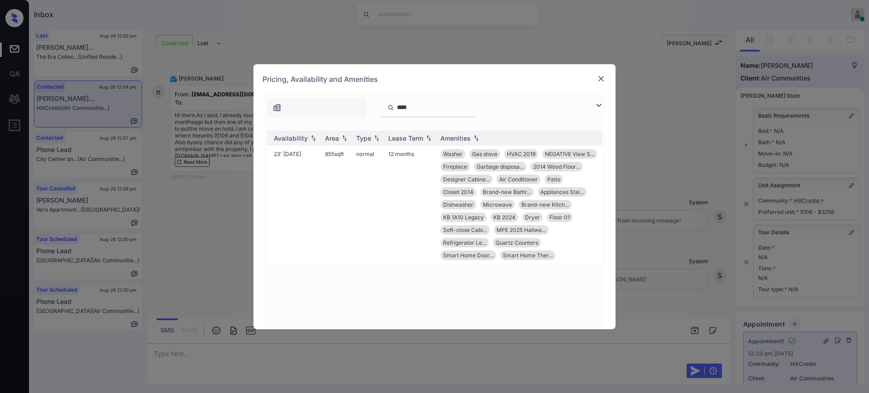
type input "****"
click at [600, 76] on img at bounding box center [600, 78] width 9 height 9
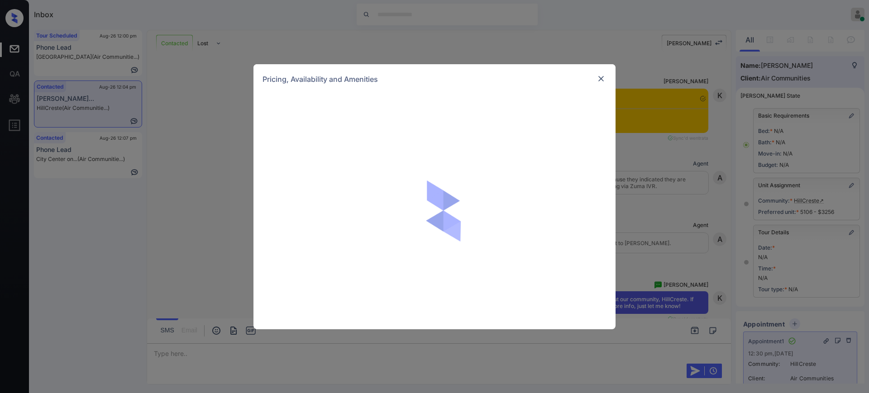
scroll to position [5343, 0]
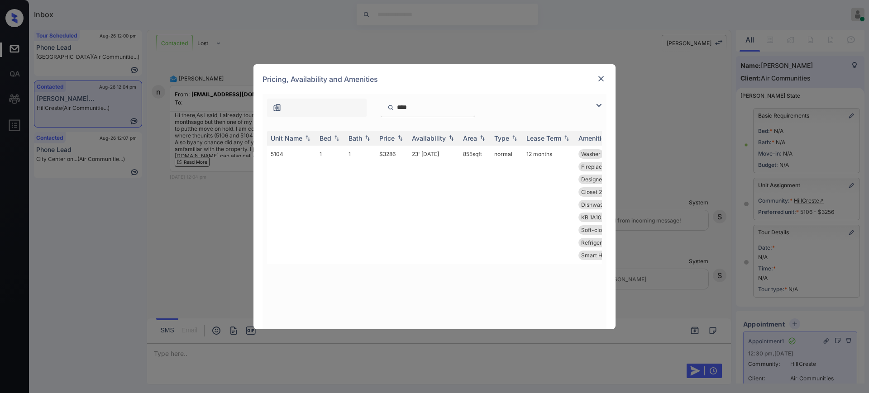
click at [601, 82] on img at bounding box center [600, 78] width 9 height 9
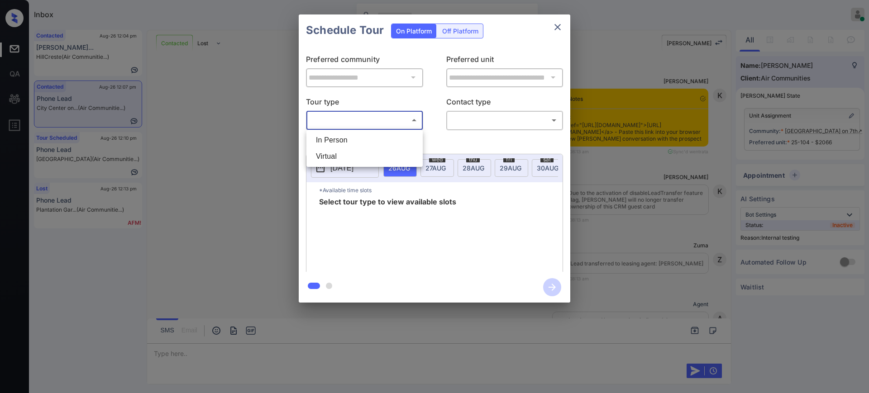
scroll to position [5702, 0]
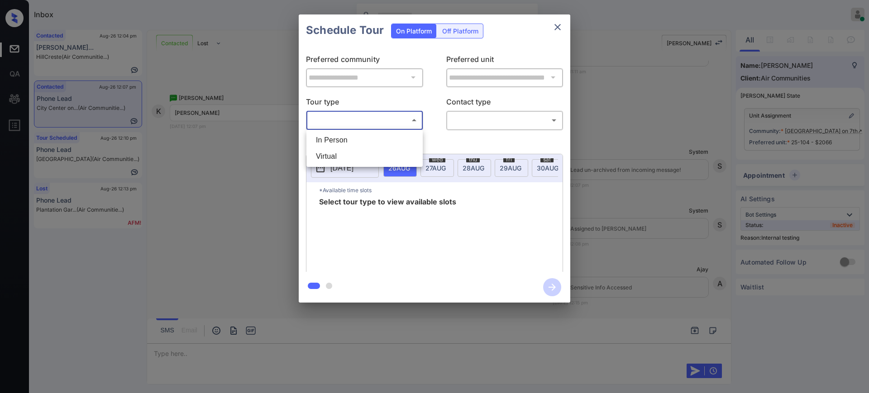
click at [349, 140] on ul "In Person Virtual" at bounding box center [364, 148] width 116 height 37
click at [351, 138] on li "In Person" at bounding box center [365, 140] width 112 height 16
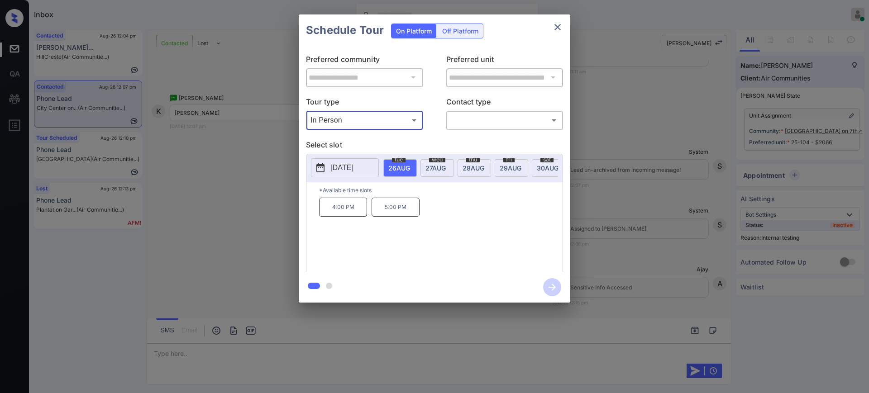
type input "********"
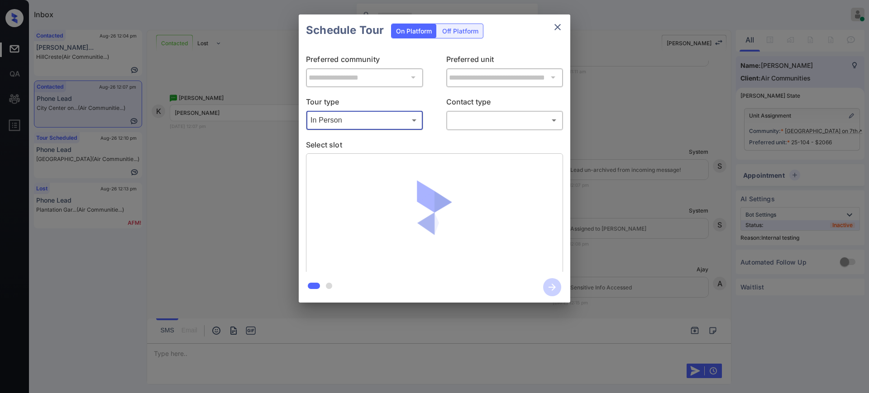
click at [471, 123] on body "Inbox [PERSON_NAME] Online Set yourself offline Set yourself on break Profile S…" at bounding box center [434, 196] width 869 height 393
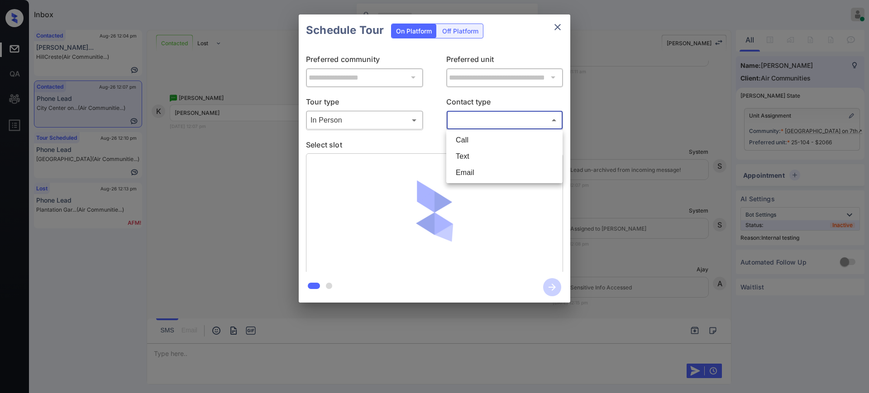
click at [469, 115] on div at bounding box center [434, 196] width 869 height 393
click at [467, 121] on body "Inbox [PERSON_NAME] Online Set yourself offline Set yourself on break Profile S…" at bounding box center [434, 196] width 869 height 393
click at [461, 156] on li "Text" at bounding box center [504, 156] width 112 height 16
type input "****"
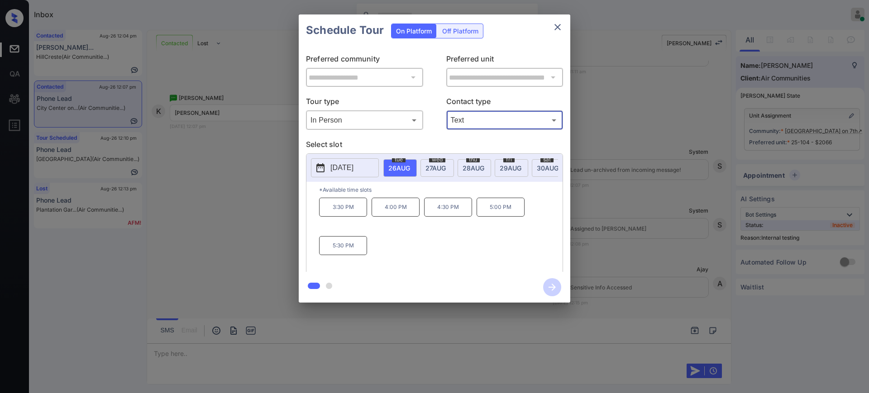
click at [558, 24] on icon "close" at bounding box center [557, 27] width 11 height 11
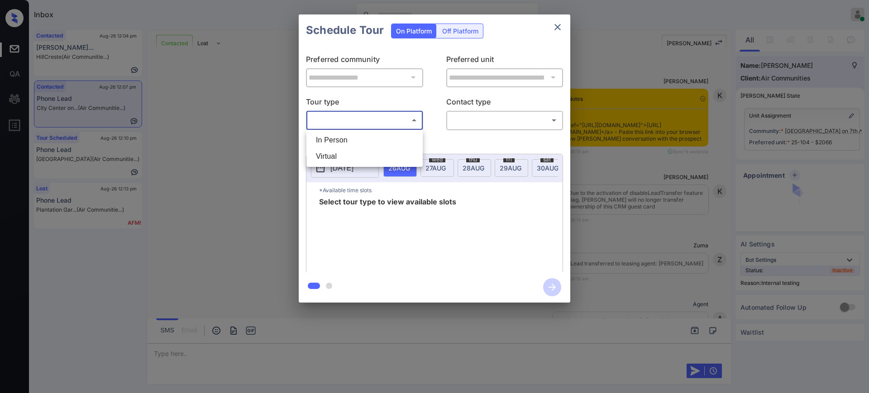
scroll to position [5988, 0]
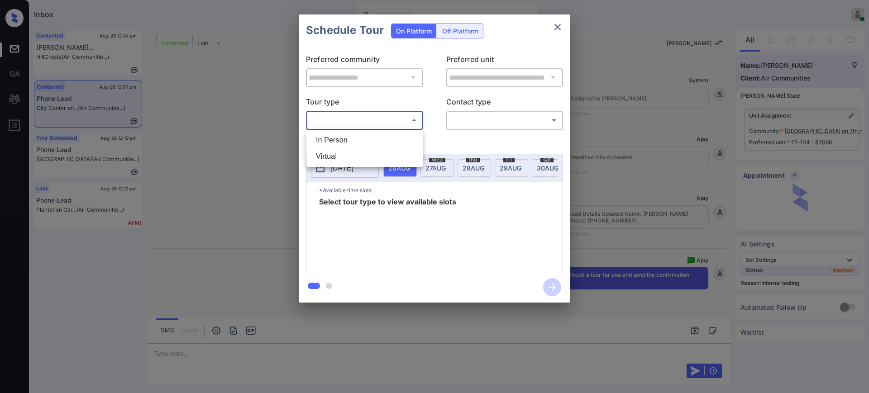
click at [333, 119] on div at bounding box center [434, 196] width 869 height 393
click at [340, 122] on body "Inbox [PERSON_NAME] Online Set yourself offline Set yourself on break Profile S…" at bounding box center [434, 196] width 869 height 393
click at [334, 143] on li "In Person" at bounding box center [365, 140] width 112 height 16
type input "********"
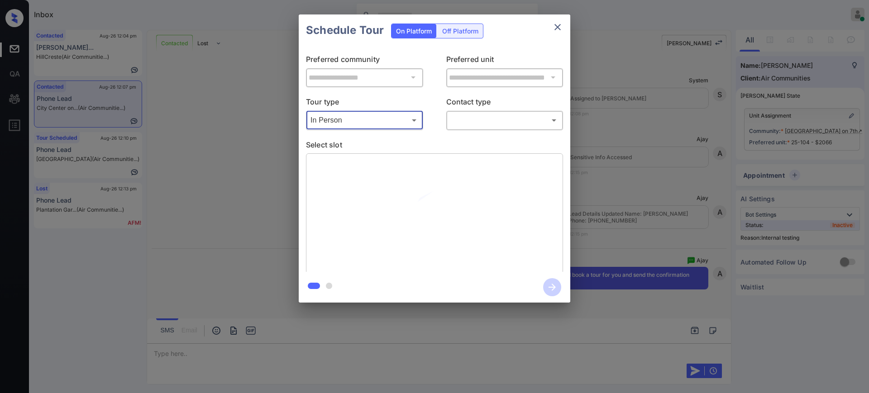
click at [472, 118] on body "Inbox Ajay Kumar Online Set yourself offline Set yourself on break Profile Swit…" at bounding box center [434, 196] width 869 height 393
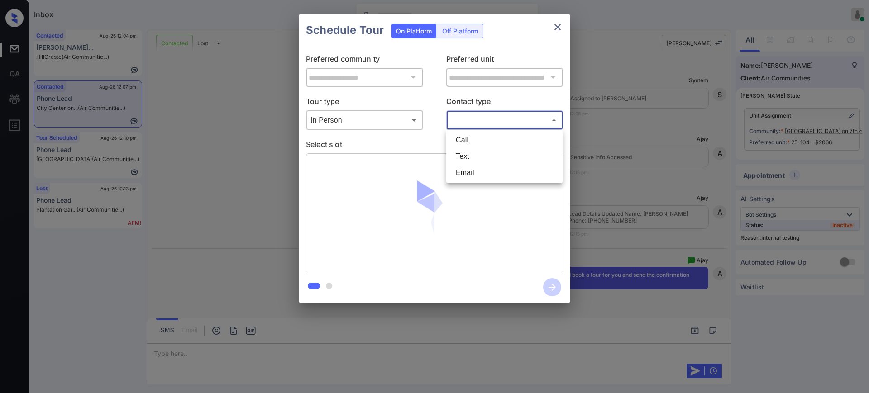
click at [463, 155] on li "Text" at bounding box center [504, 156] width 112 height 16
type input "****"
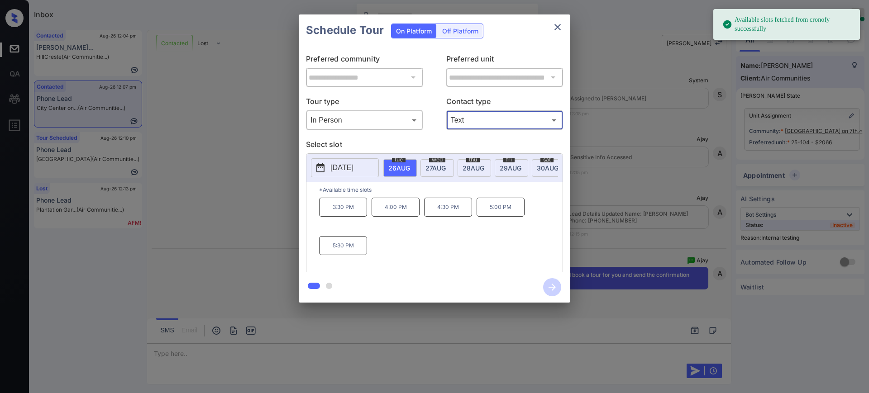
click at [388, 165] on span "26 AUG" at bounding box center [399, 168] width 22 height 8
click at [343, 255] on p "5:30 PM" at bounding box center [343, 245] width 48 height 19
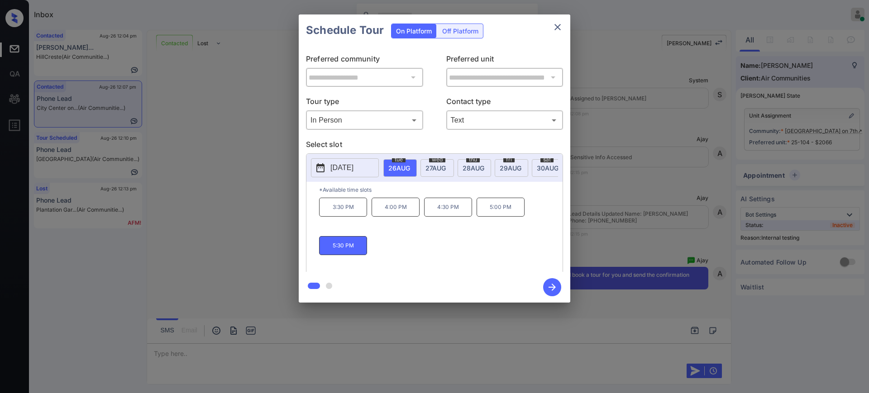
click at [548, 288] on icon "button" at bounding box center [552, 287] width 18 height 18
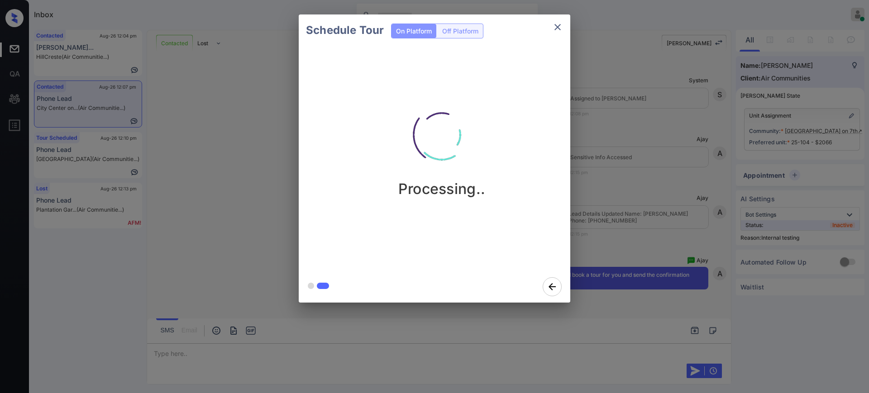
click at [637, 218] on div "Schedule Tour On Platform Off Platform Processing.." at bounding box center [434, 158] width 869 height 317
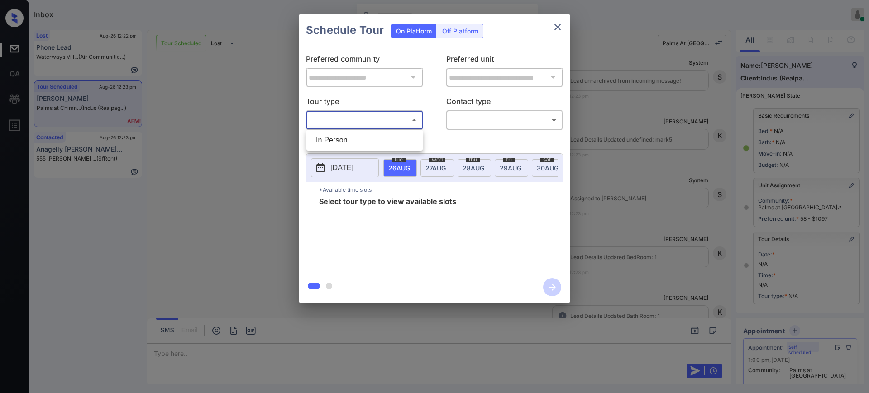
scroll to position [57, 0]
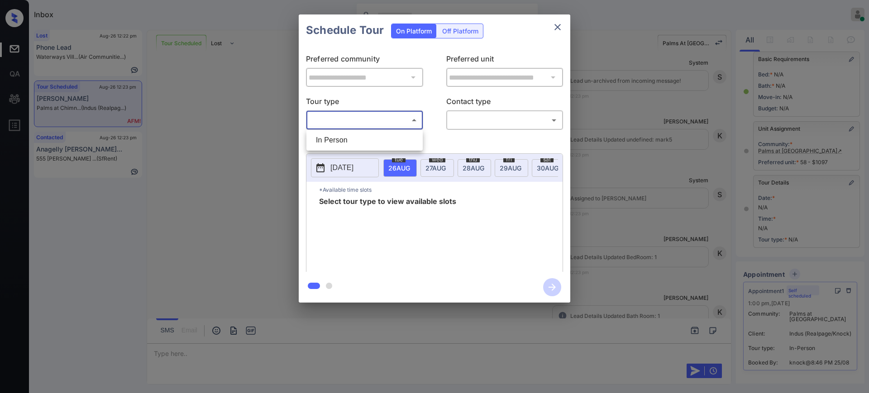
drag, startPoint x: 348, startPoint y: 140, endPoint x: 422, endPoint y: 132, distance: 74.1
click at [349, 139] on li "In Person" at bounding box center [365, 140] width 112 height 16
type input "********"
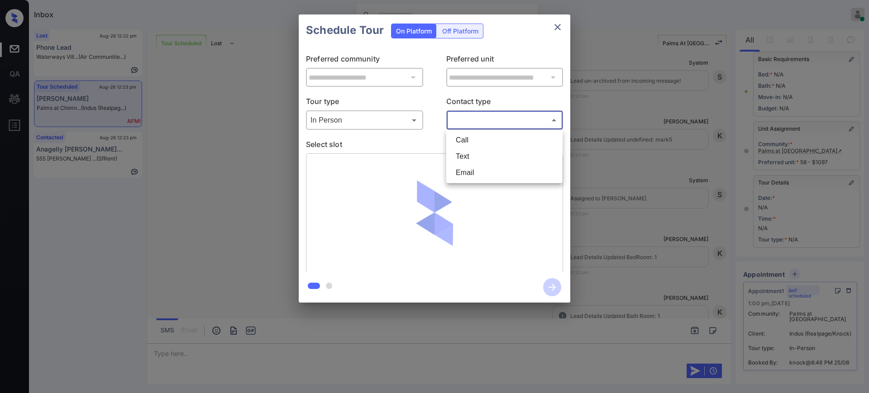
click at [484, 120] on body "Inbox [PERSON_NAME] Online Set yourself offline Set yourself on break Profile S…" at bounding box center [434, 196] width 869 height 393
click at [467, 153] on li "Text" at bounding box center [504, 156] width 112 height 16
type input "****"
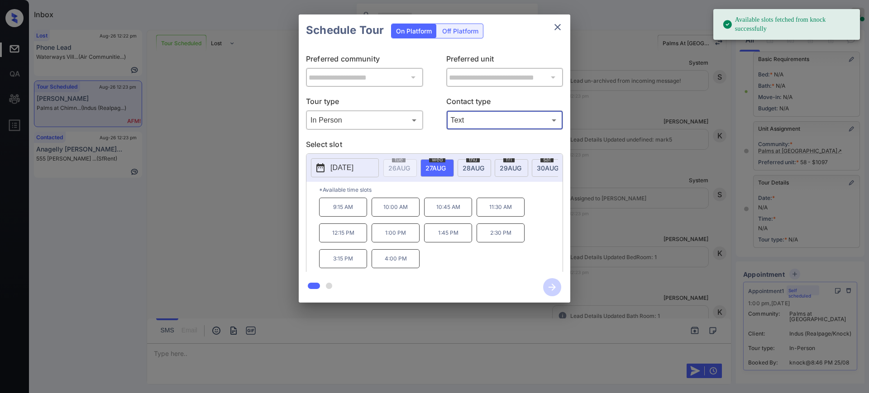
click at [467, 164] on span "[DATE]" at bounding box center [473, 168] width 22 height 8
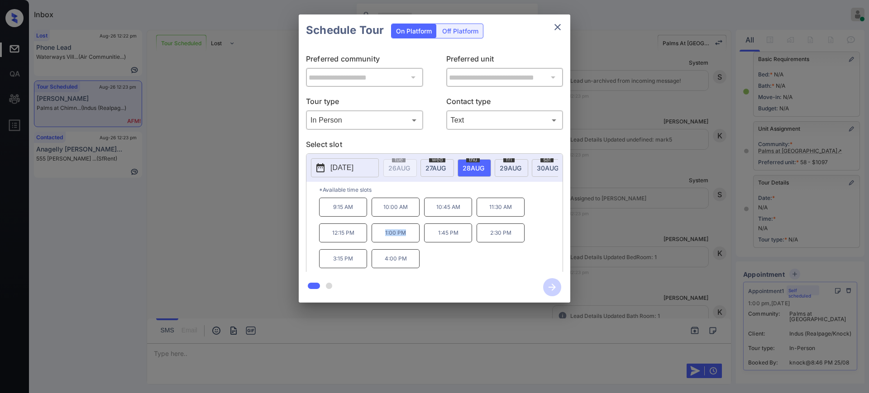
drag, startPoint x: 374, startPoint y: 235, endPoint x: 425, endPoint y: 227, distance: 51.8
click at [421, 235] on div "9:15 AM 10:00 AM 10:45 AM 11:30 AM 12:15 PM 1:00 PM 1:45 PM 2:30 PM 3:15 PM 4:0…" at bounding box center [440, 234] width 243 height 72
copy p "1:00 PM"
click at [552, 29] on icon "close" at bounding box center [557, 27] width 11 height 11
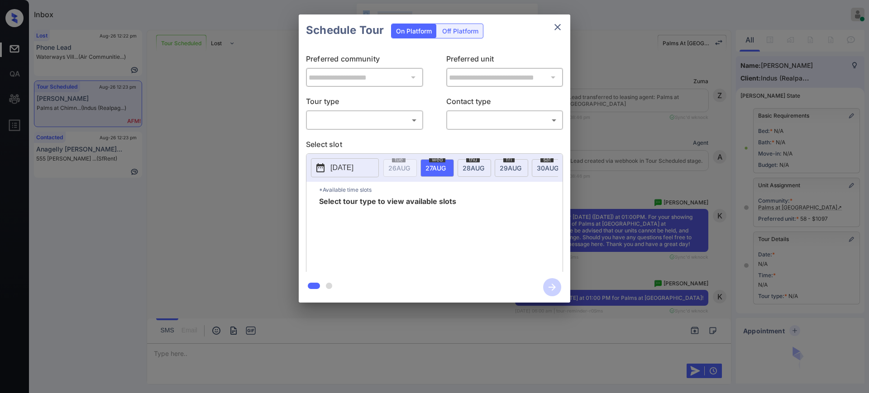
scroll to position [183, 0]
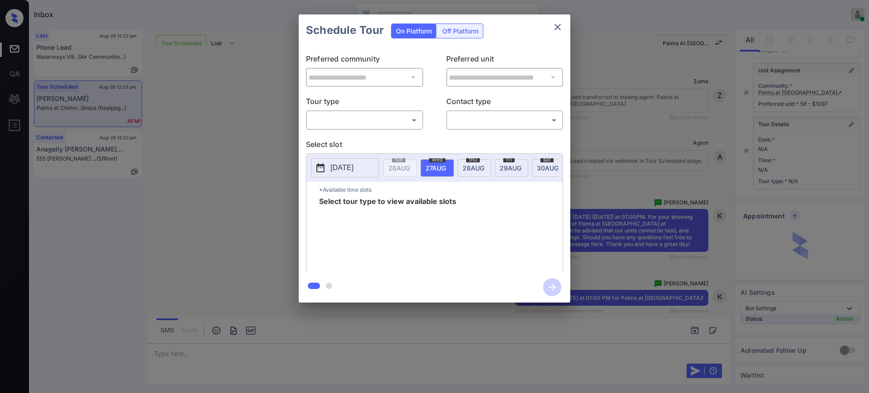
click at [361, 114] on body "Inbox Ajay Kumar Online Set yourself offline Set yourself on break Profile Swit…" at bounding box center [434, 196] width 869 height 393
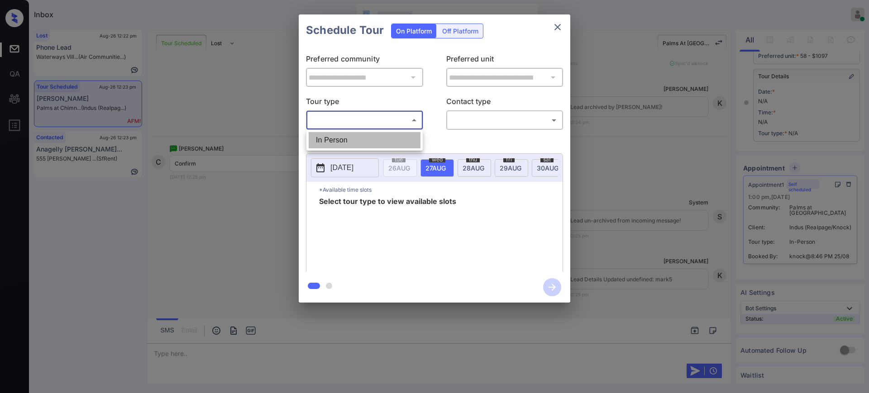
click at [349, 138] on li "In Person" at bounding box center [365, 140] width 112 height 16
type input "********"
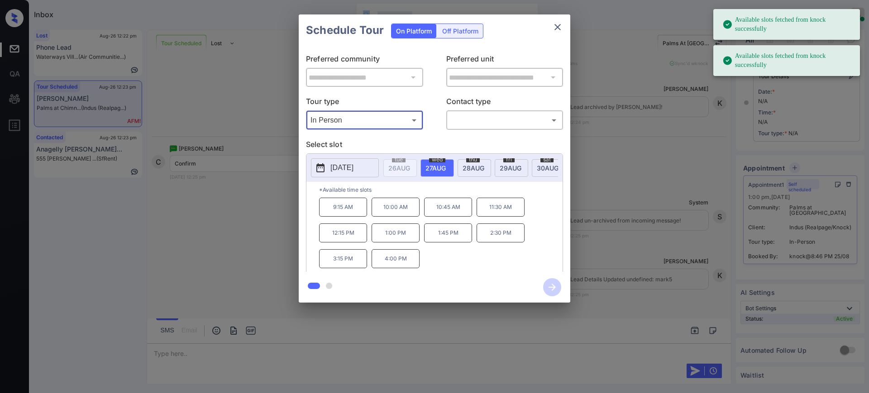
click at [560, 22] on icon "close" at bounding box center [557, 27] width 11 height 11
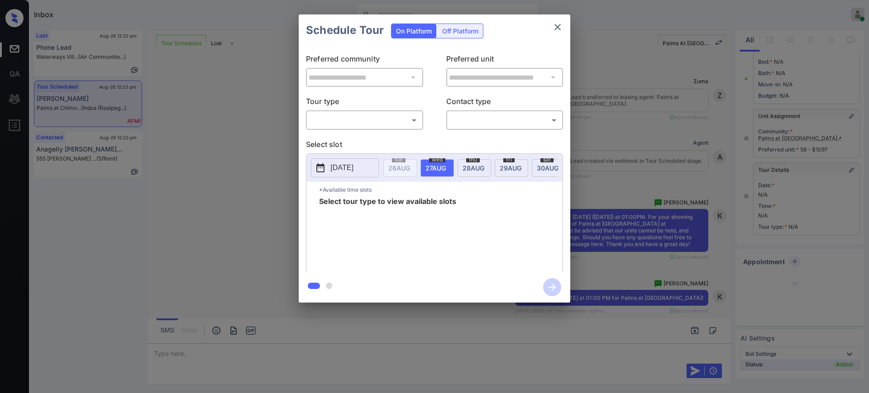
scroll to position [1522, 0]
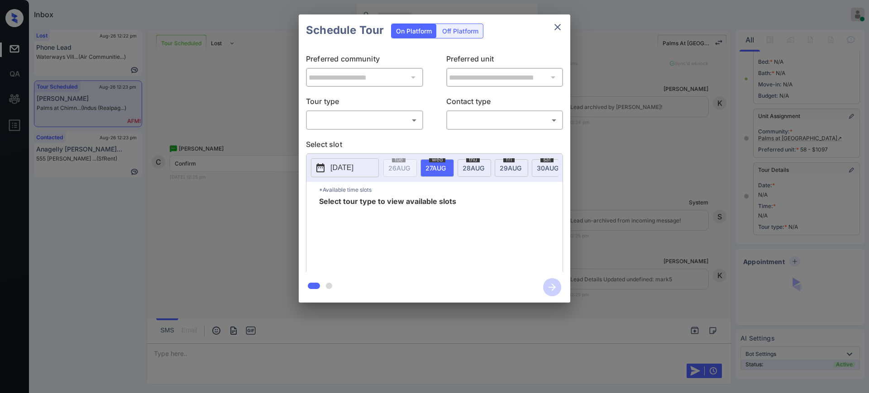
click at [361, 118] on body "Inbox [PERSON_NAME] Online Set yourself offline Set yourself on break Profile S…" at bounding box center [434, 196] width 869 height 393
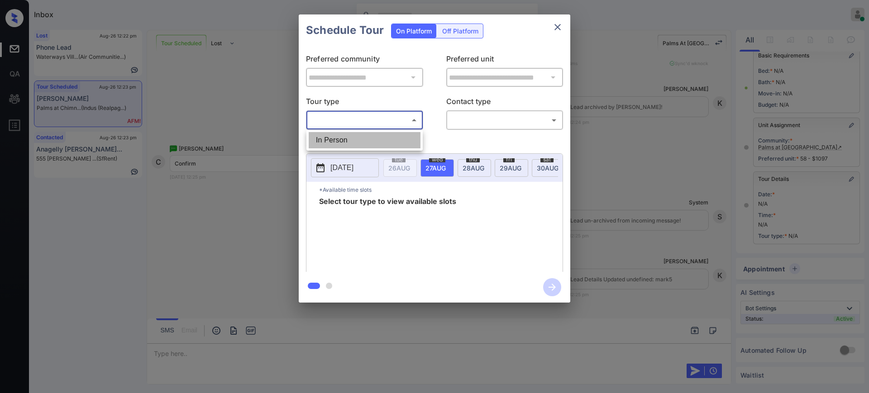
click at [346, 139] on li "In Person" at bounding box center [365, 140] width 112 height 16
type input "********"
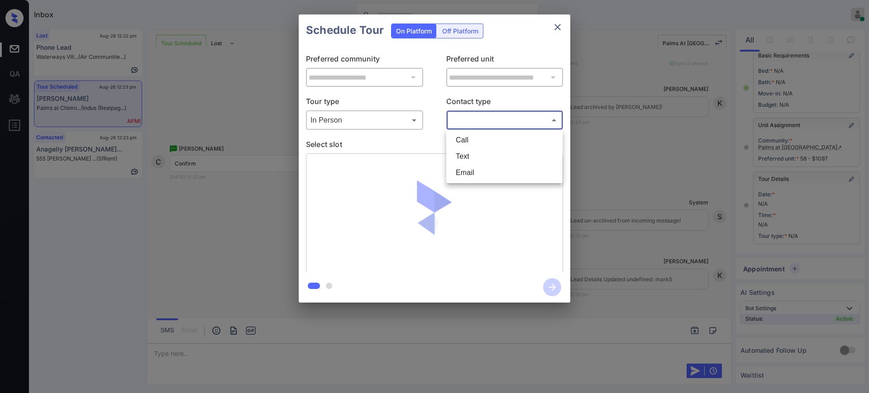
click at [487, 117] on body "Inbox Ajay Kumar Online Set yourself offline Set yourself on break Profile Swit…" at bounding box center [434, 196] width 869 height 393
click at [462, 154] on li "Text" at bounding box center [504, 156] width 112 height 16
type input "****"
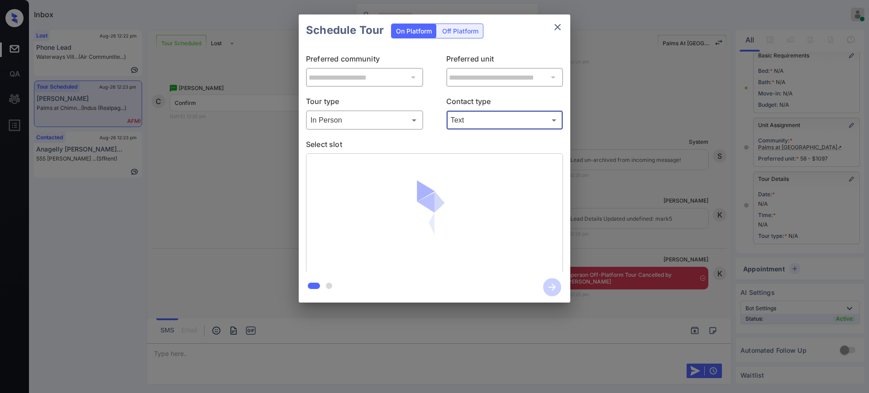
scroll to position [1581, 0]
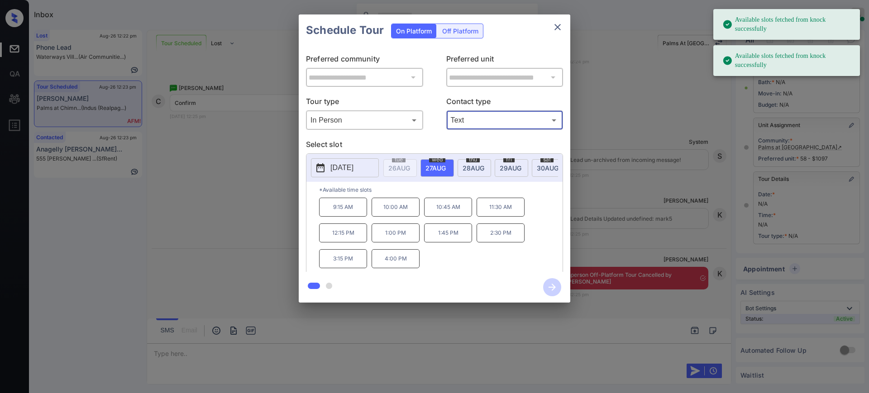
click at [556, 25] on icon "close" at bounding box center [557, 27] width 6 height 6
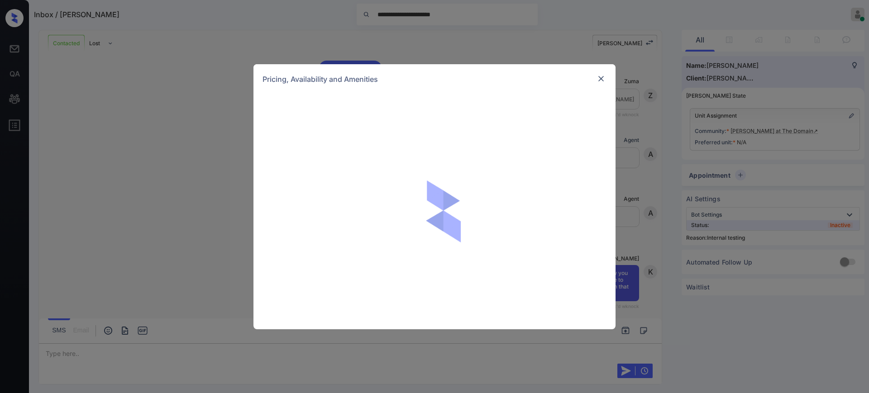
scroll to position [173, 0]
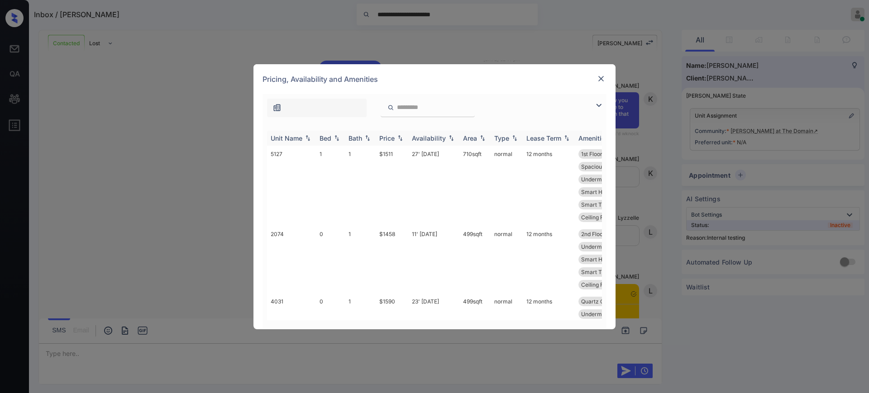
click at [328, 134] on div "Bed" at bounding box center [325, 138] width 12 height 8
click at [328, 138] on div "Bed" at bounding box center [325, 138] width 12 height 8
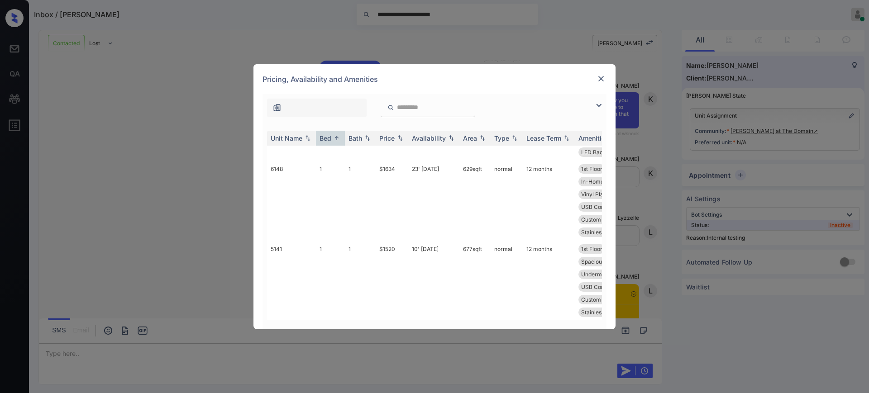
scroll to position [2601, 0]
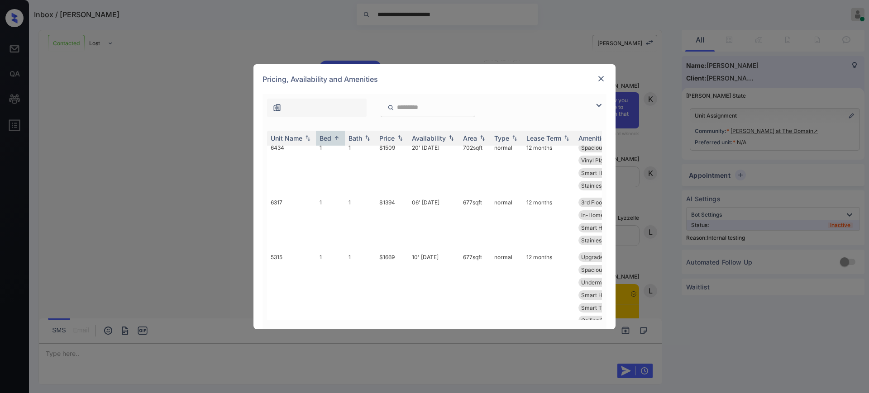
click at [597, 77] on img at bounding box center [600, 78] width 9 height 9
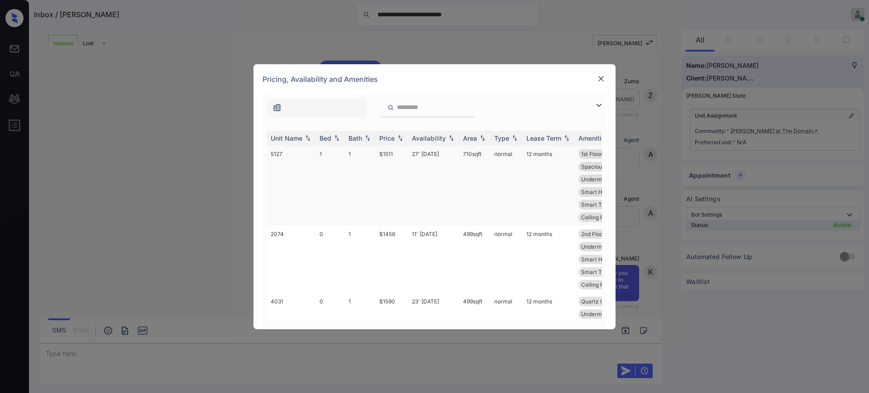
scroll to position [85, 0]
click at [329, 136] on div "Bed" at bounding box center [325, 138] width 12 height 8
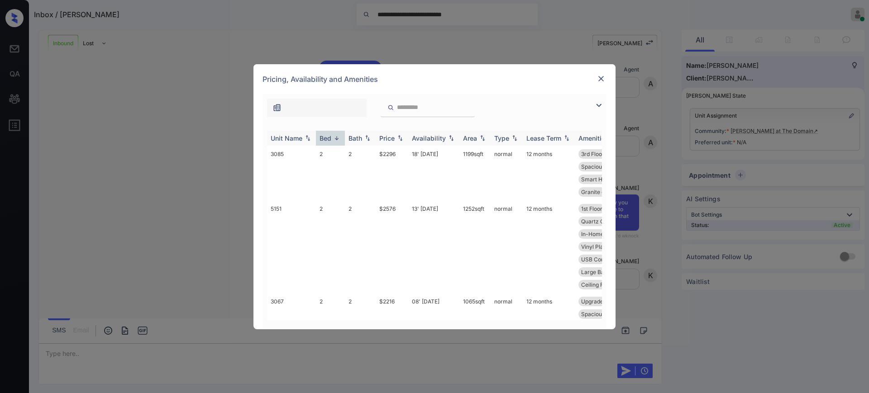
click at [329, 136] on div "Bed" at bounding box center [325, 138] width 12 height 8
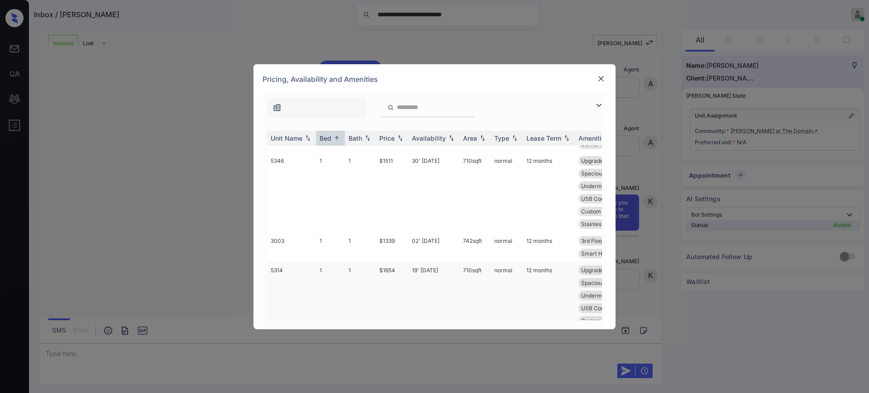
scroll to position [961, 0]
click at [396, 241] on td "$1339" at bounding box center [392, 247] width 33 height 29
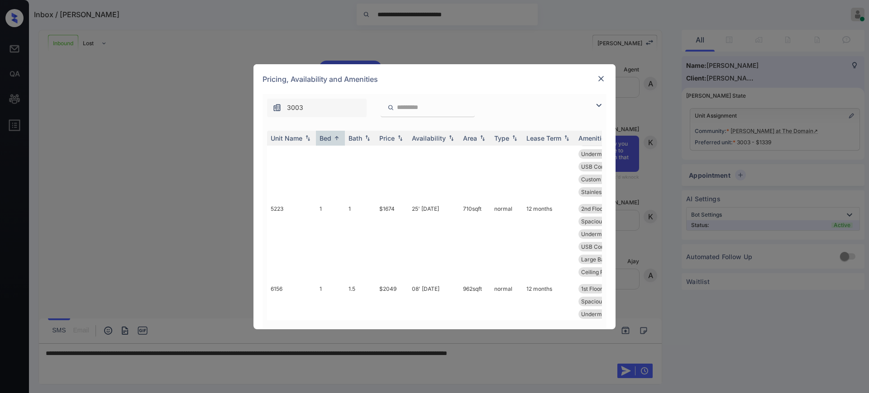
scroll to position [2171, 0]
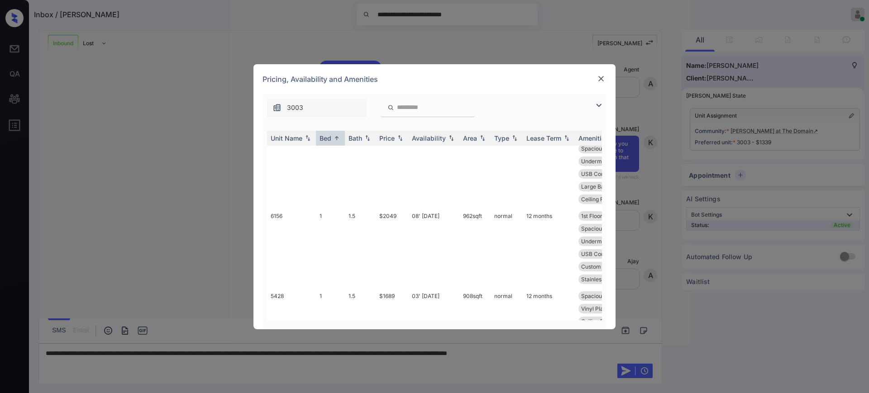
click at [600, 79] on img at bounding box center [600, 78] width 9 height 9
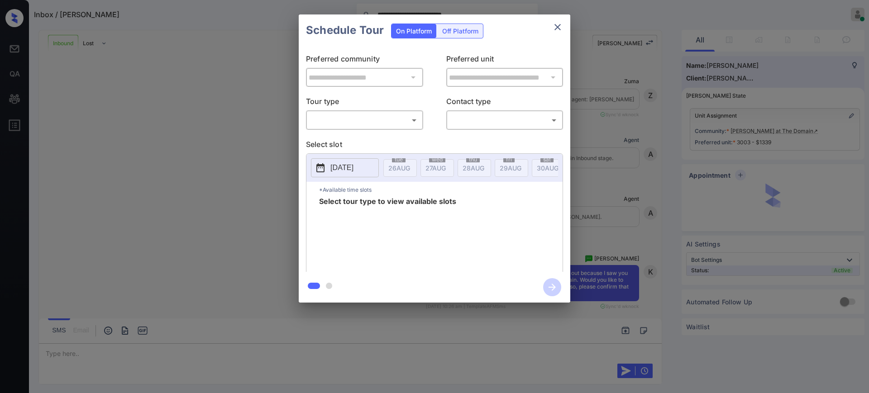
scroll to position [145, 0]
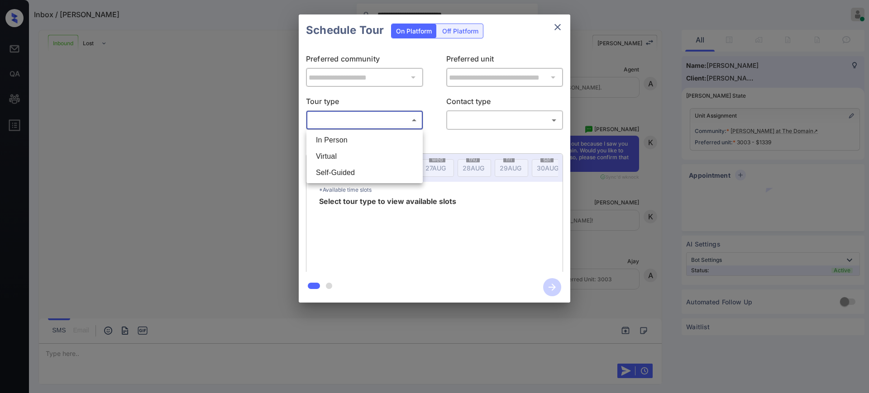
click at [374, 123] on body "**********" at bounding box center [434, 196] width 869 height 393
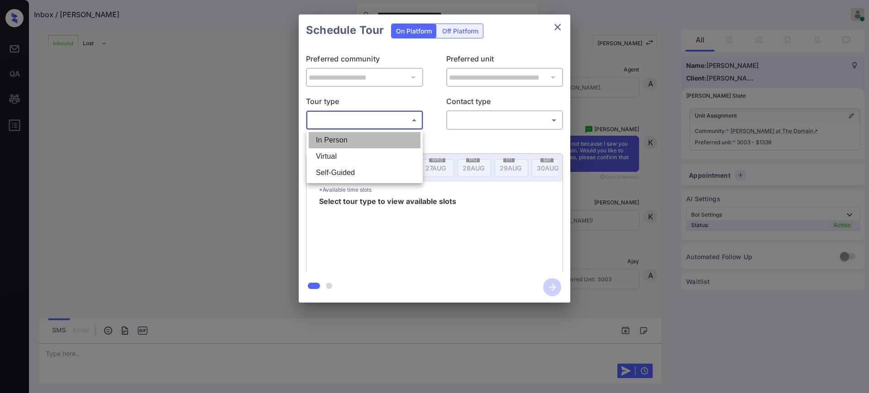
click at [359, 143] on li "In Person" at bounding box center [365, 140] width 112 height 16
type input "********"
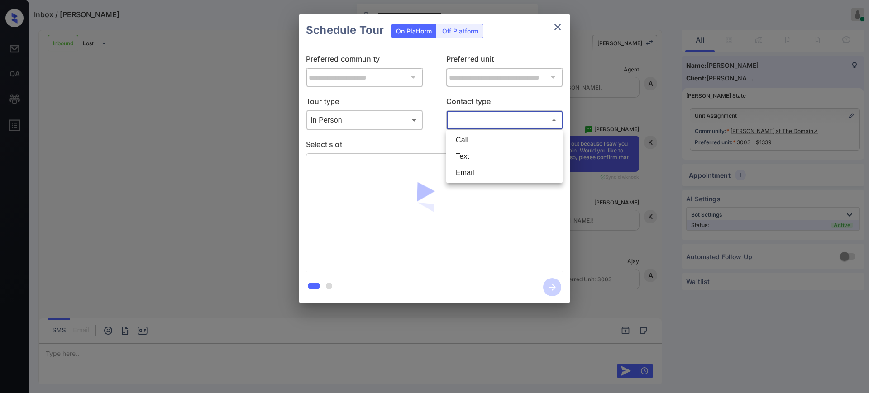
click at [485, 123] on body "**********" at bounding box center [434, 196] width 869 height 393
click at [465, 157] on li "Text" at bounding box center [504, 156] width 112 height 16
type input "****"
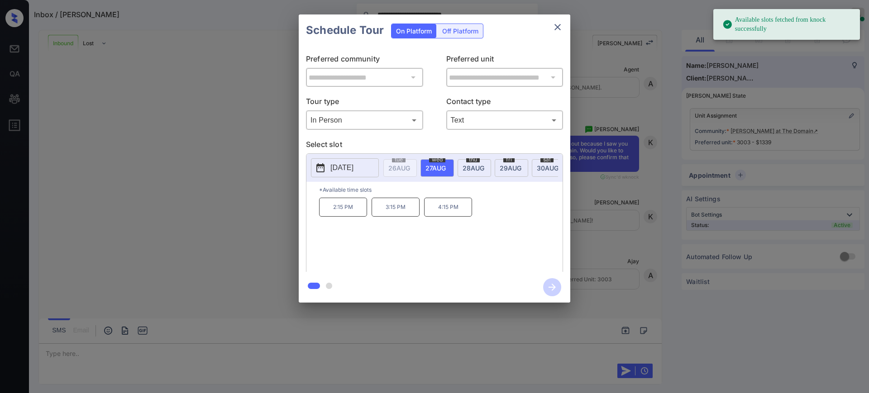
click at [353, 164] on p "[DATE]" at bounding box center [341, 167] width 23 height 11
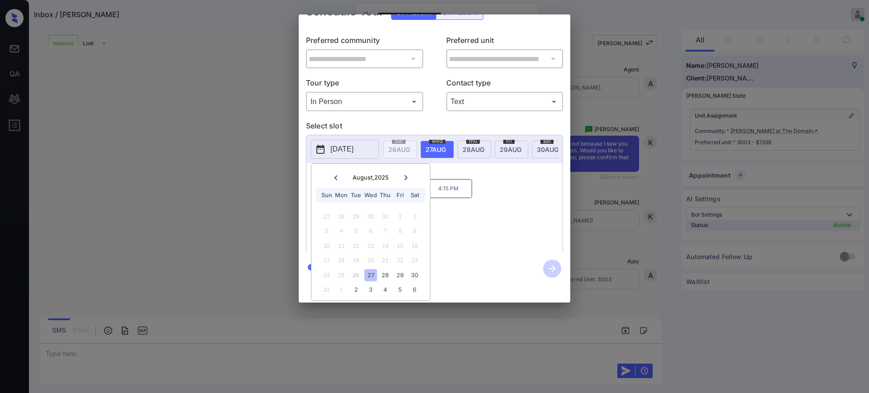
scroll to position [0, 0]
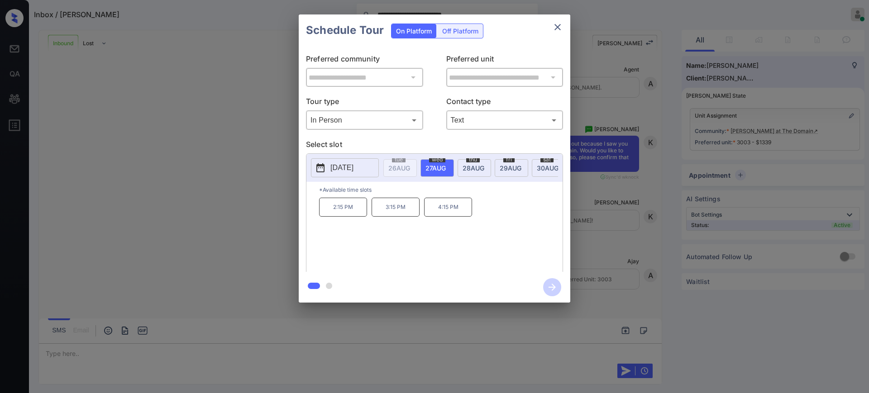
click at [622, 69] on div "**********" at bounding box center [434, 158] width 869 height 317
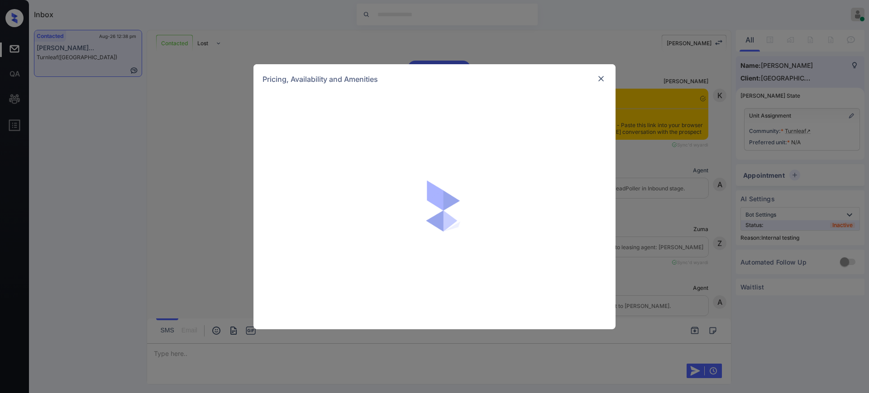
scroll to position [1785, 0]
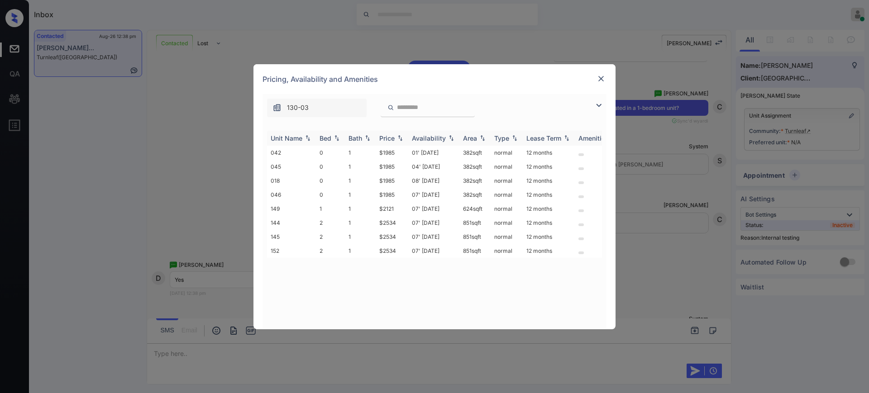
click at [329, 138] on div "Bed" at bounding box center [325, 138] width 12 height 8
drag, startPoint x: 373, startPoint y: 195, endPoint x: 414, endPoint y: 194, distance: 41.2
click at [399, 194] on tr "149 1 1 $2121 07' [DATE] 624 sqft normal 12 months" at bounding box center [503, 195] width 473 height 14
copy tr "$2121"
click at [599, 80] on img at bounding box center [600, 78] width 9 height 9
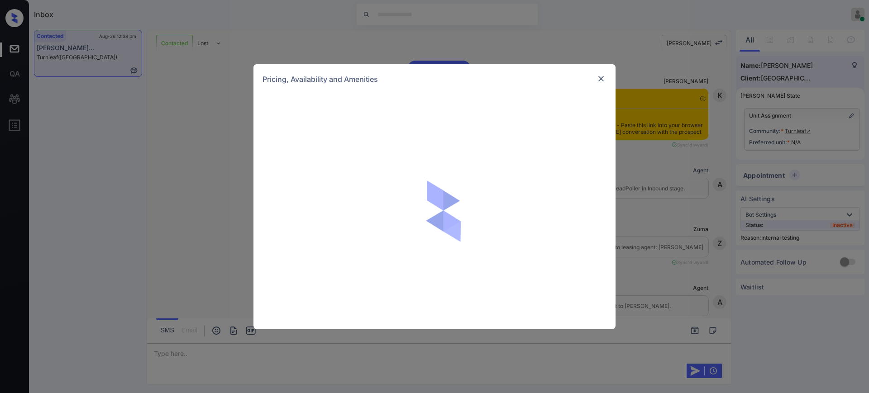
scroll to position [1842, 0]
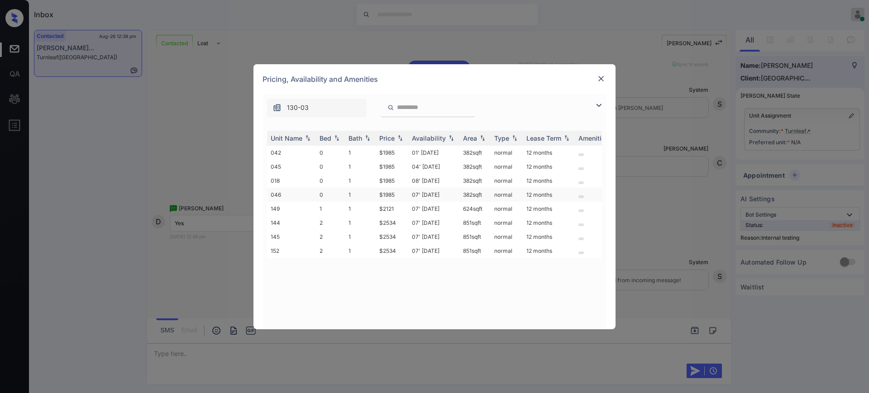
click at [366, 188] on td "1" at bounding box center [360, 195] width 31 height 14
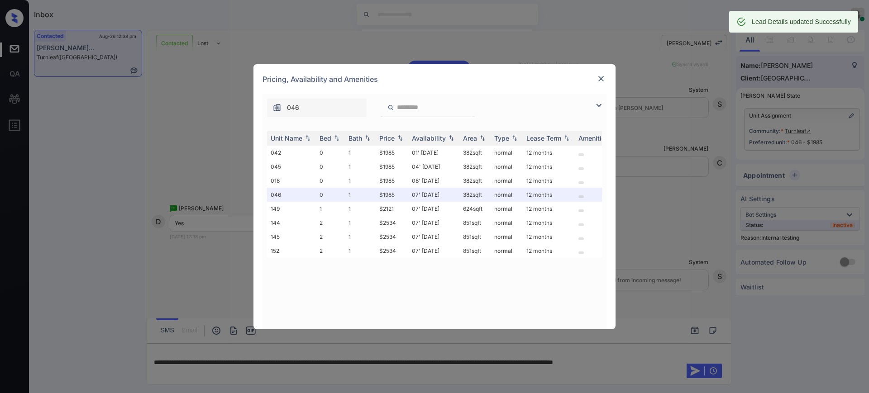
click at [600, 76] on img at bounding box center [600, 78] width 9 height 9
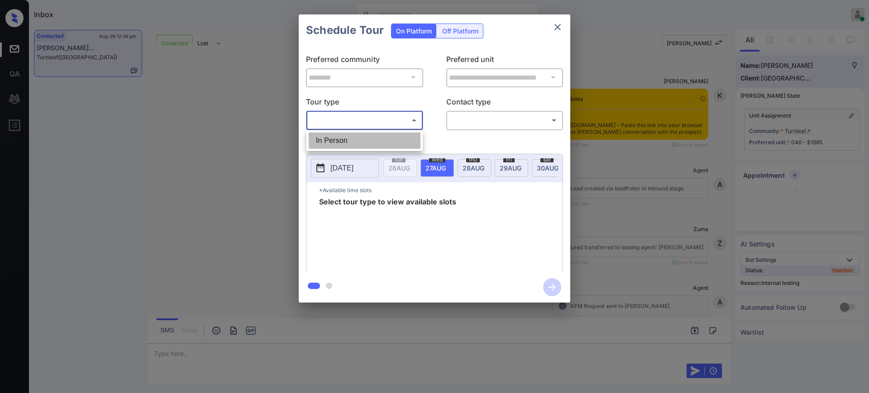
scroll to position [945, 0]
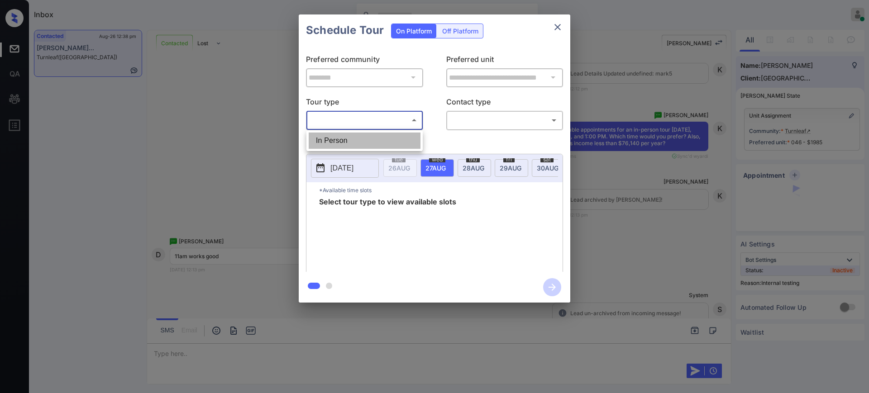
click at [340, 141] on li "In Person" at bounding box center [365, 141] width 112 height 16
type input "********"
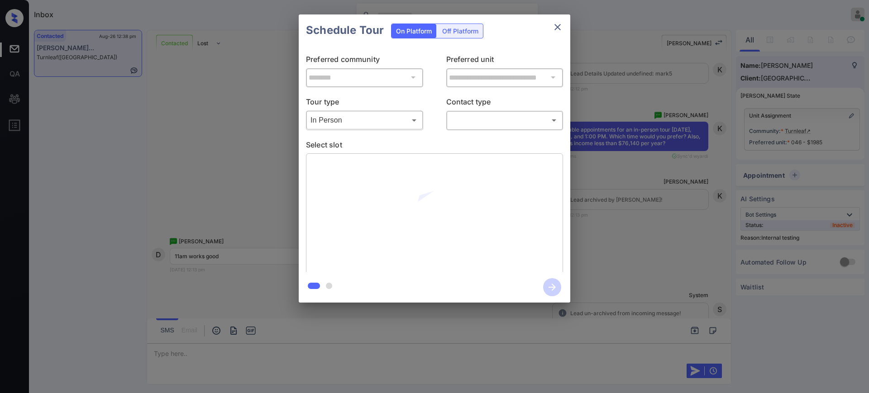
click at [476, 119] on body "Inbox [PERSON_NAME] Online Set yourself offline Set yourself on break Profile S…" at bounding box center [434, 196] width 869 height 393
click at [474, 153] on li "Text" at bounding box center [504, 156] width 112 height 16
type input "****"
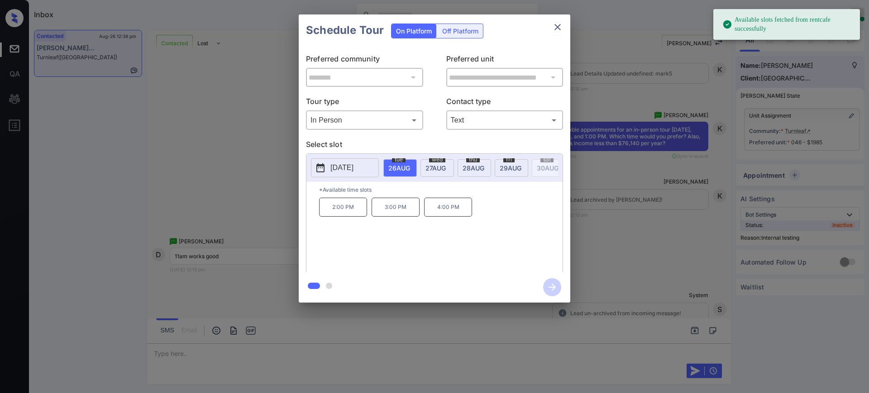
click at [431, 162] on div "[DATE]" at bounding box center [436, 168] width 33 height 18
click at [333, 210] on p "11:00 AM" at bounding box center [343, 207] width 48 height 19
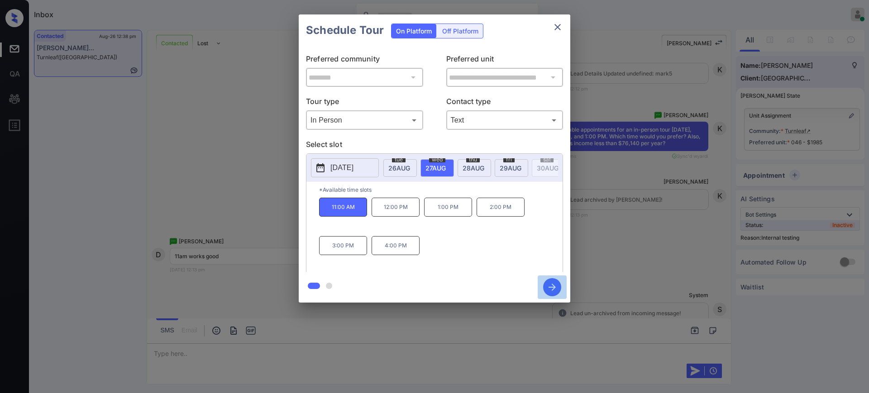
click at [551, 287] on icon "button" at bounding box center [551, 287] width 7 height 7
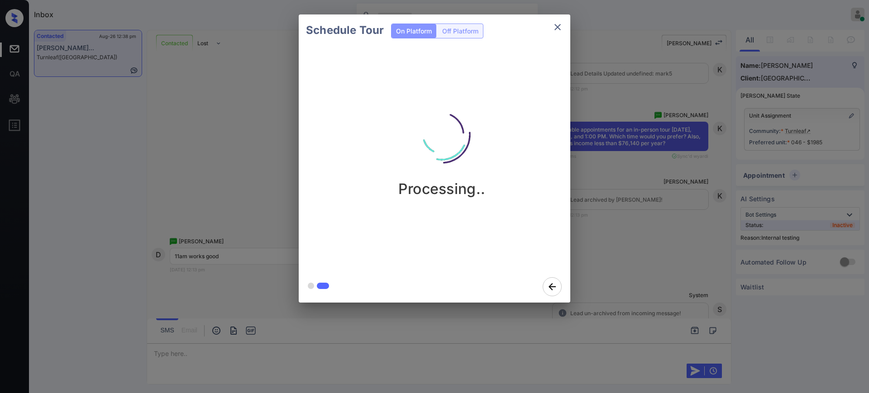
click at [610, 258] on div "Schedule Tour On Platform Off Platform Processing.." at bounding box center [434, 158] width 869 height 317
